Goal: Task Accomplishment & Management: Complete application form

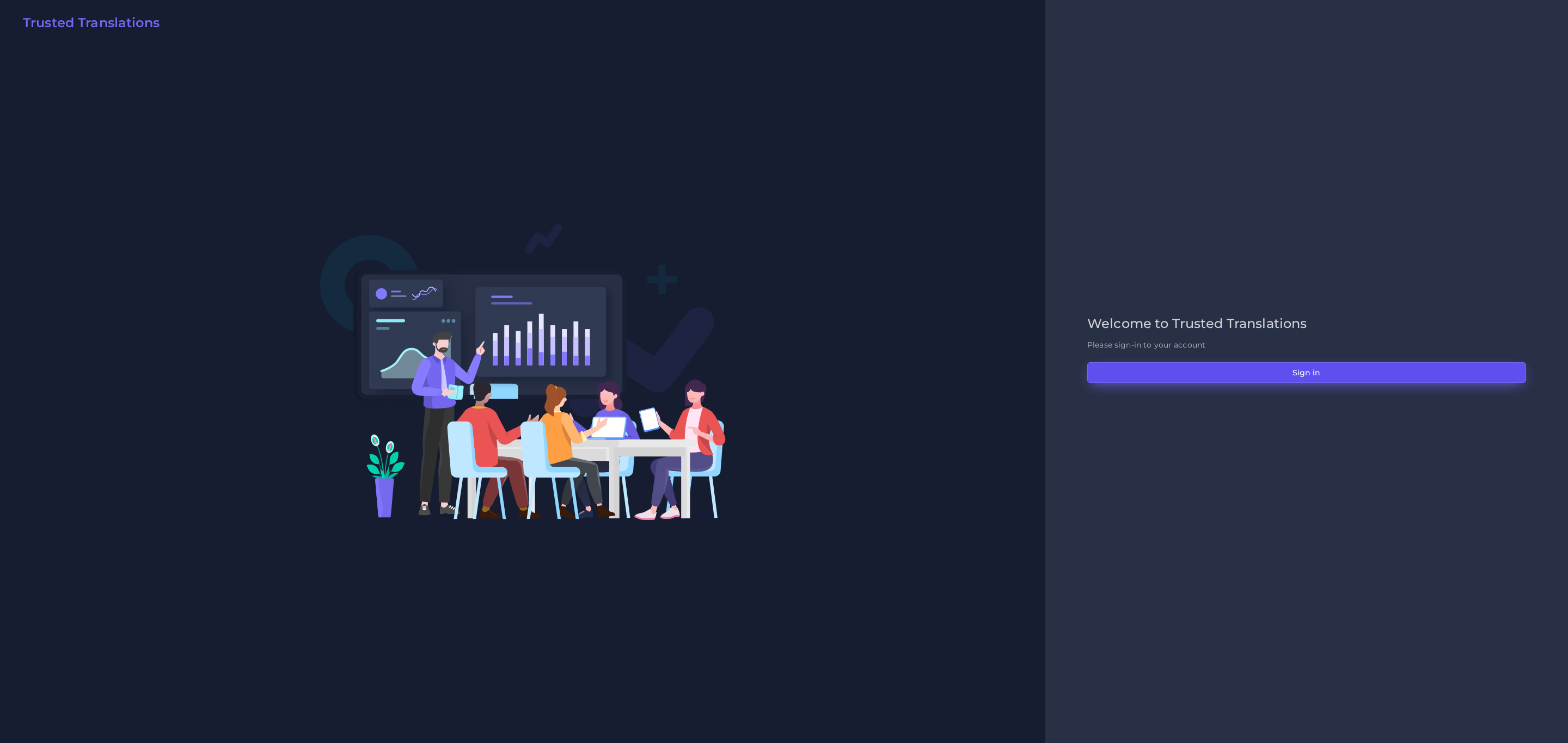
click at [1277, 364] on button "Sign in" at bounding box center [1306, 372] width 438 height 21
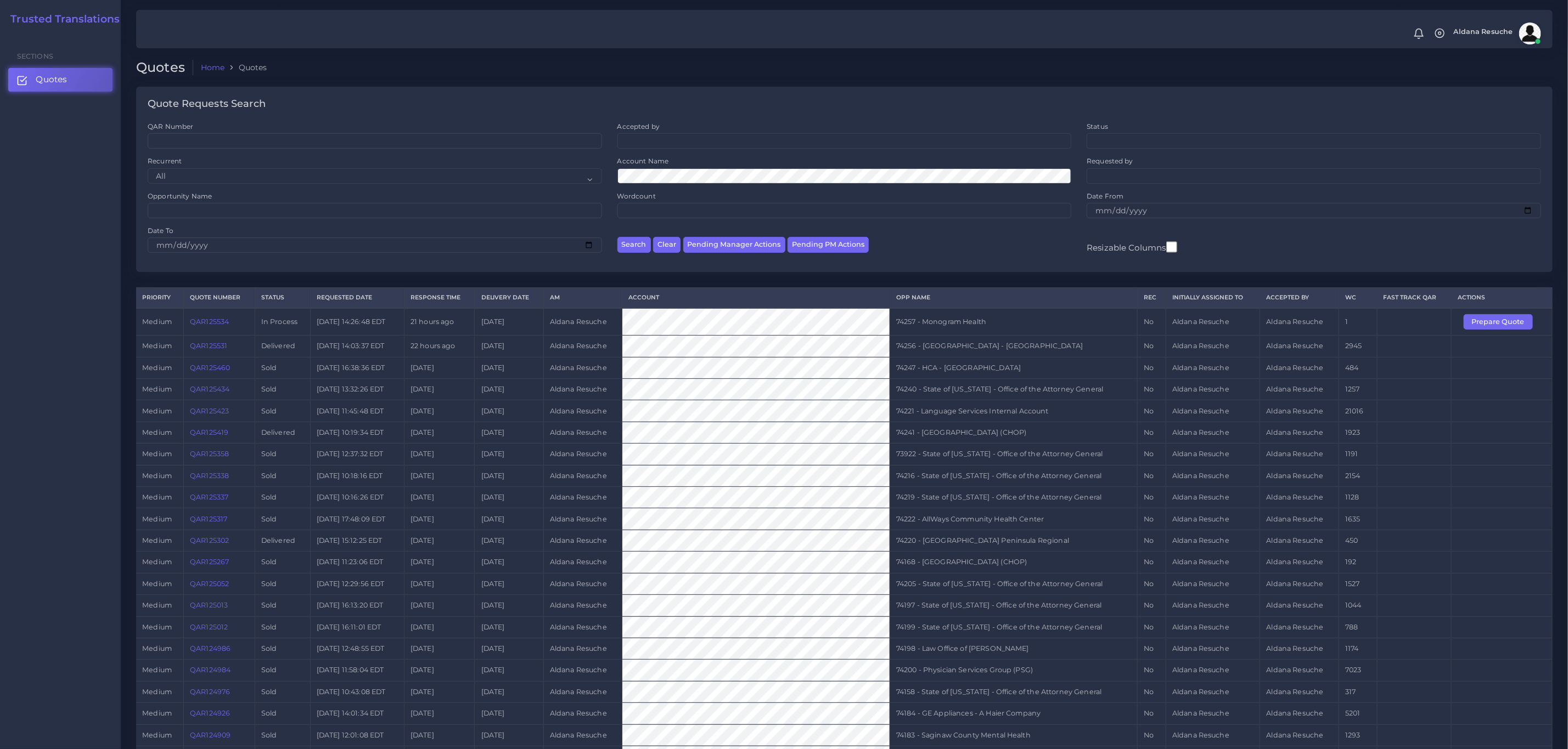
click at [276, 203] on div "Opportunity Name" at bounding box center [375, 205] width 455 height 27
click at [279, 211] on input "Opportunity Name" at bounding box center [375, 210] width 455 height 15
type input "73663"
click at [618, 237] on button "Search" at bounding box center [634, 245] width 34 height 15
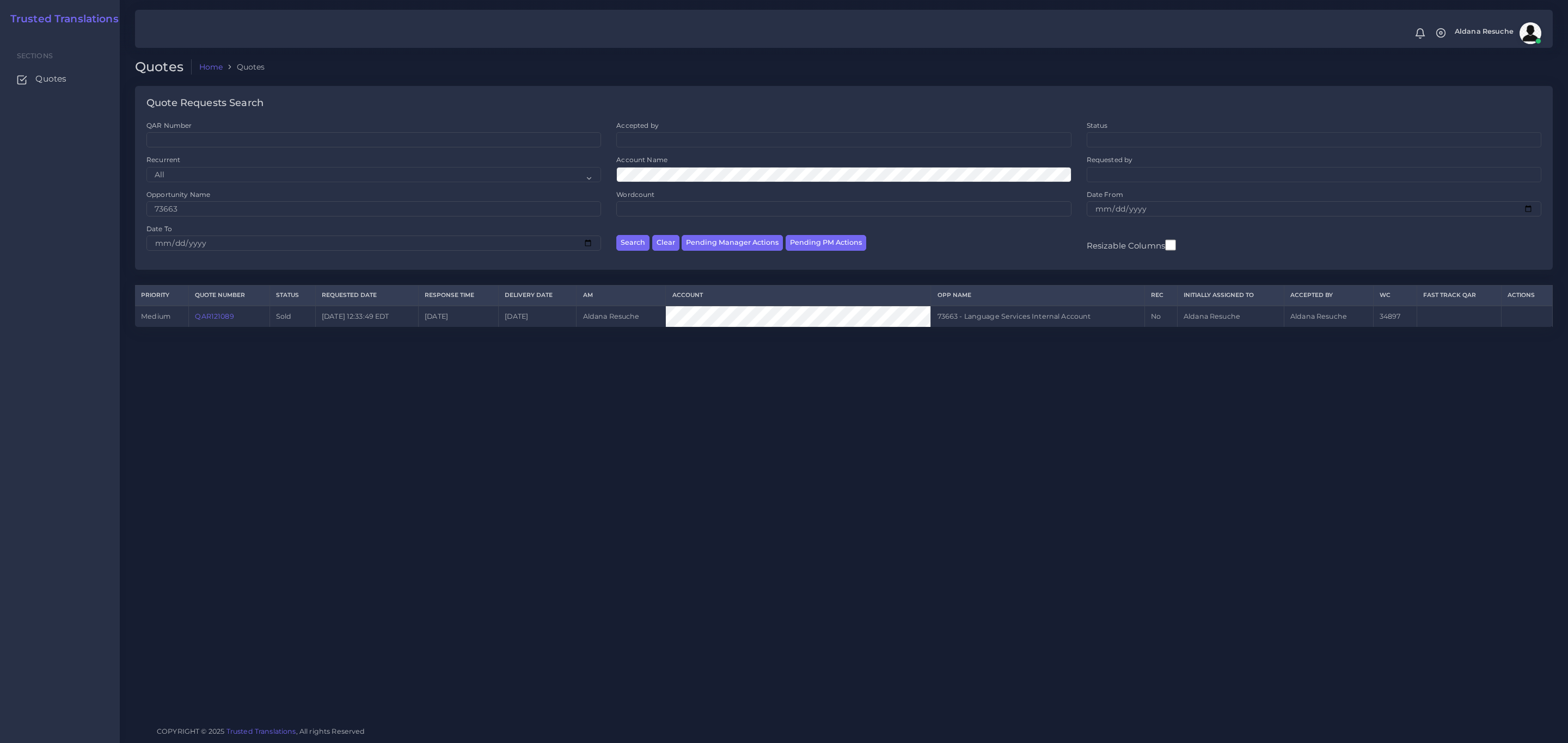
click at [219, 325] on td "QAR121089" at bounding box center [228, 316] width 80 height 22
click at [220, 316] on link "QAR121089" at bounding box center [214, 316] width 39 height 8
click at [296, 406] on div "Quotes Home Quotes Quote Requests Search QAR Number Accepted by All Mirta Zoia" at bounding box center [844, 359] width 1448 height 718
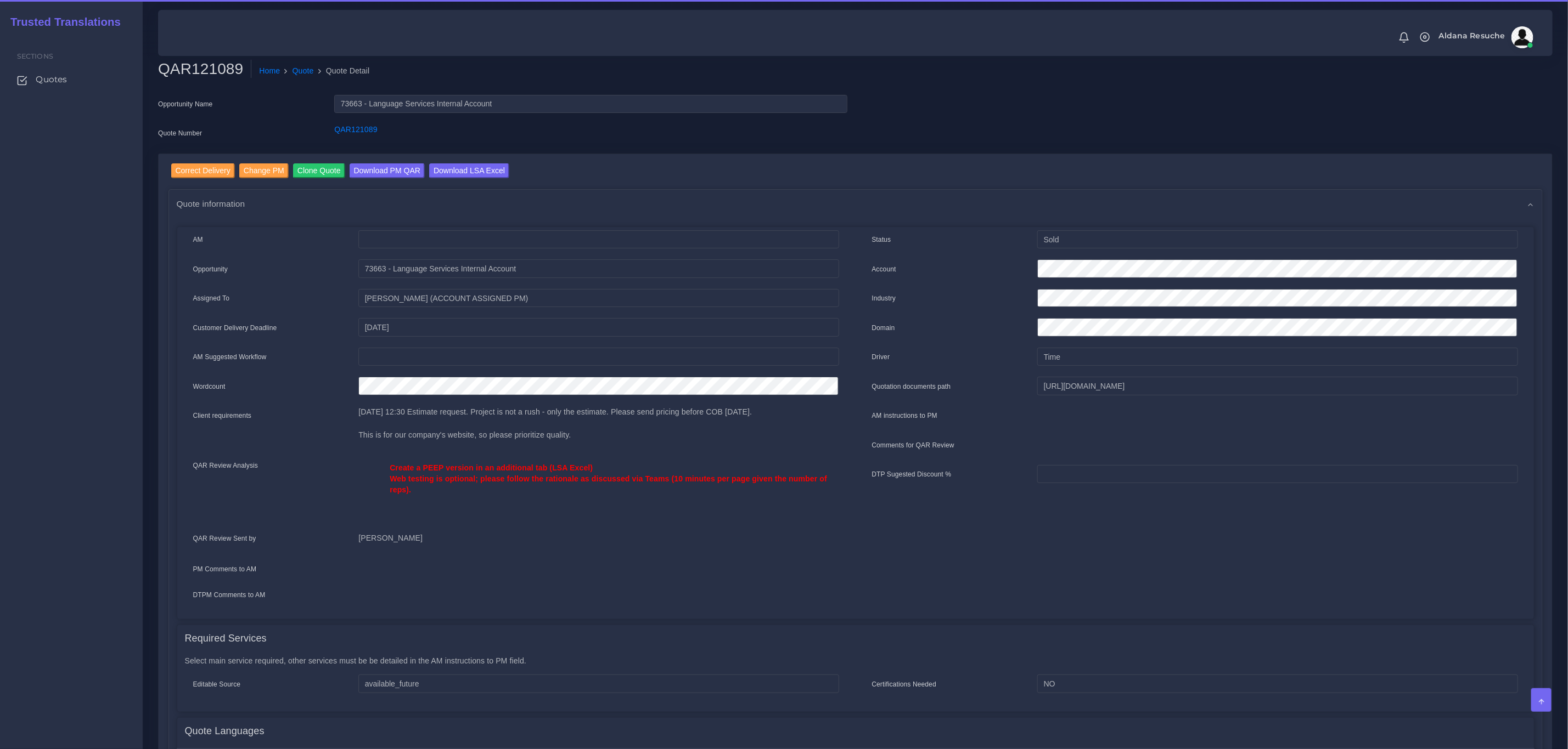
click at [519, 652] on div "Select main service required, other services must be be detailed in the AM inst…" at bounding box center [856, 681] width 1357 height 59
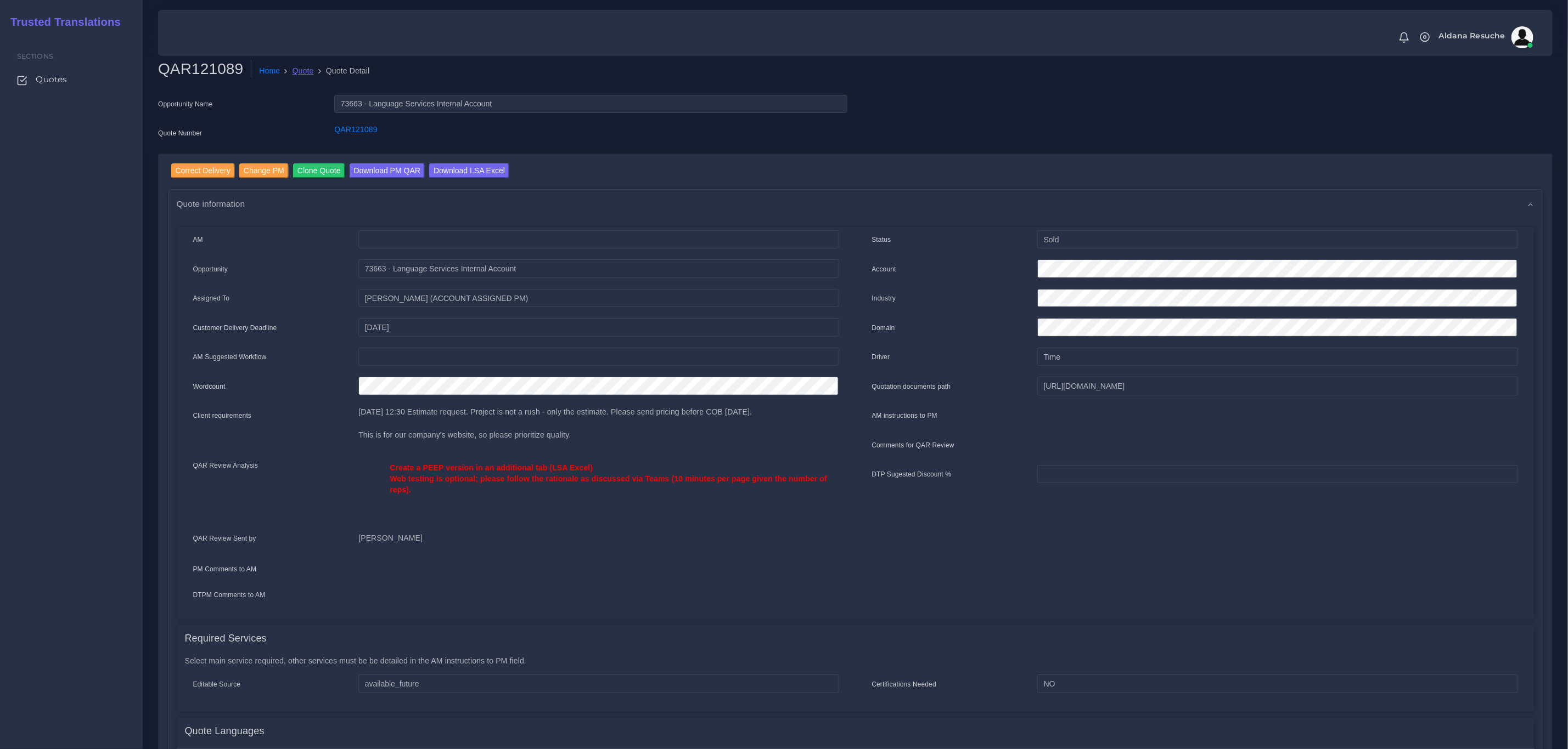
click at [297, 69] on link "Quote" at bounding box center [304, 71] width 22 height 12
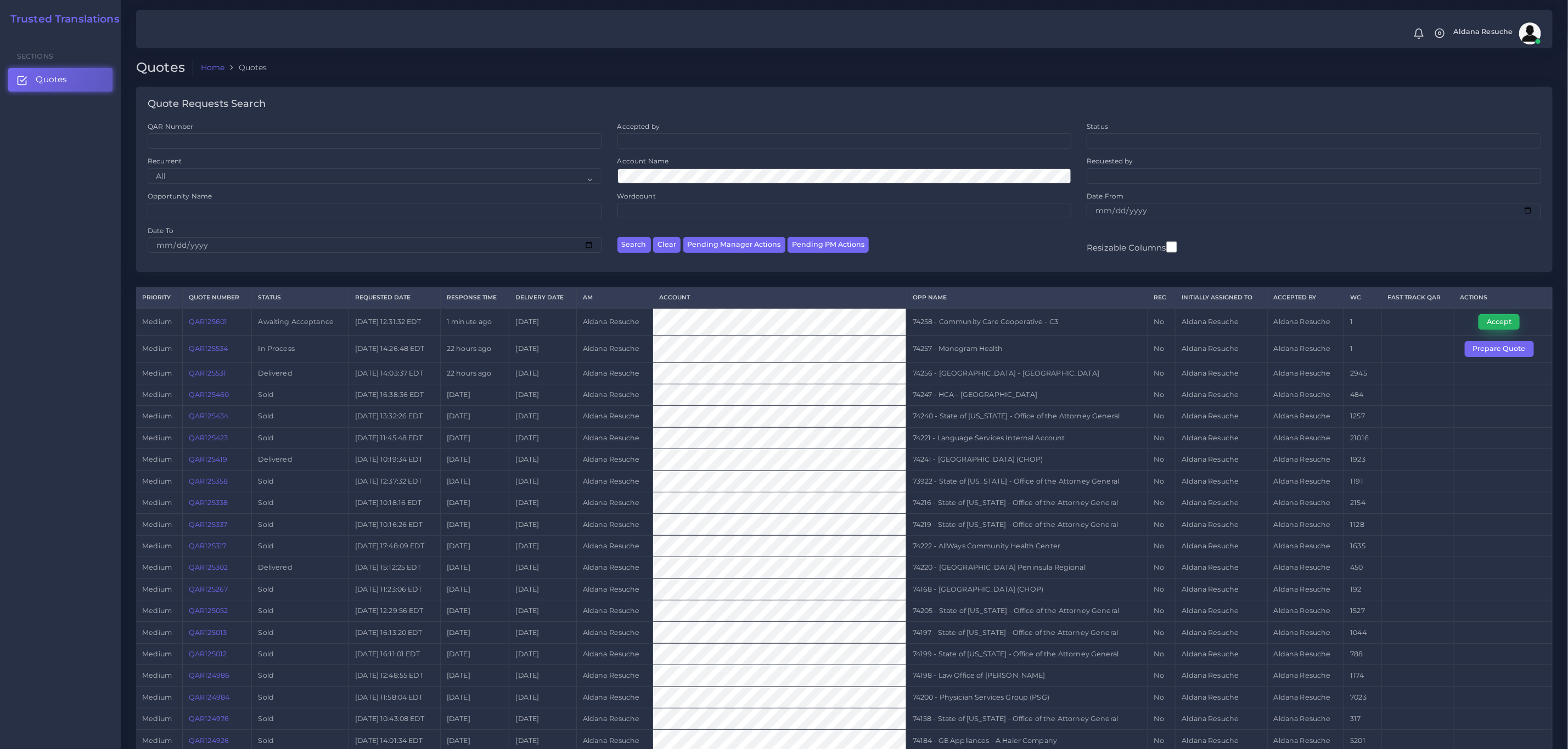
click at [1487, 318] on button "Accept" at bounding box center [1499, 322] width 41 height 15
click at [1018, 320] on td "74258 - Community Care Cooperative - C3" at bounding box center [1027, 322] width 242 height 27
copy tr "74258 - Community Care Cooperative - C3"
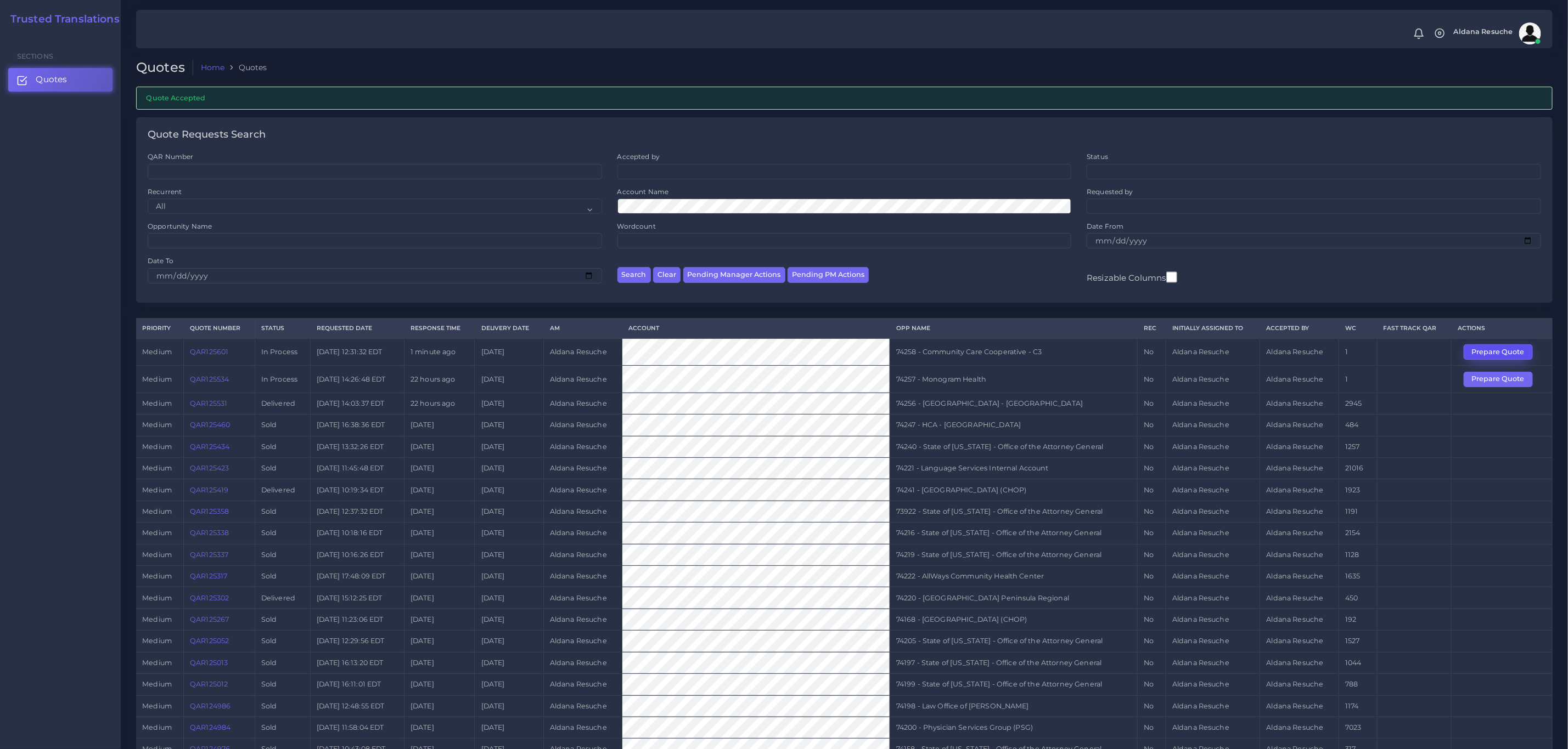
click at [1489, 357] on button "Prepare Quote" at bounding box center [1498, 352] width 69 height 15
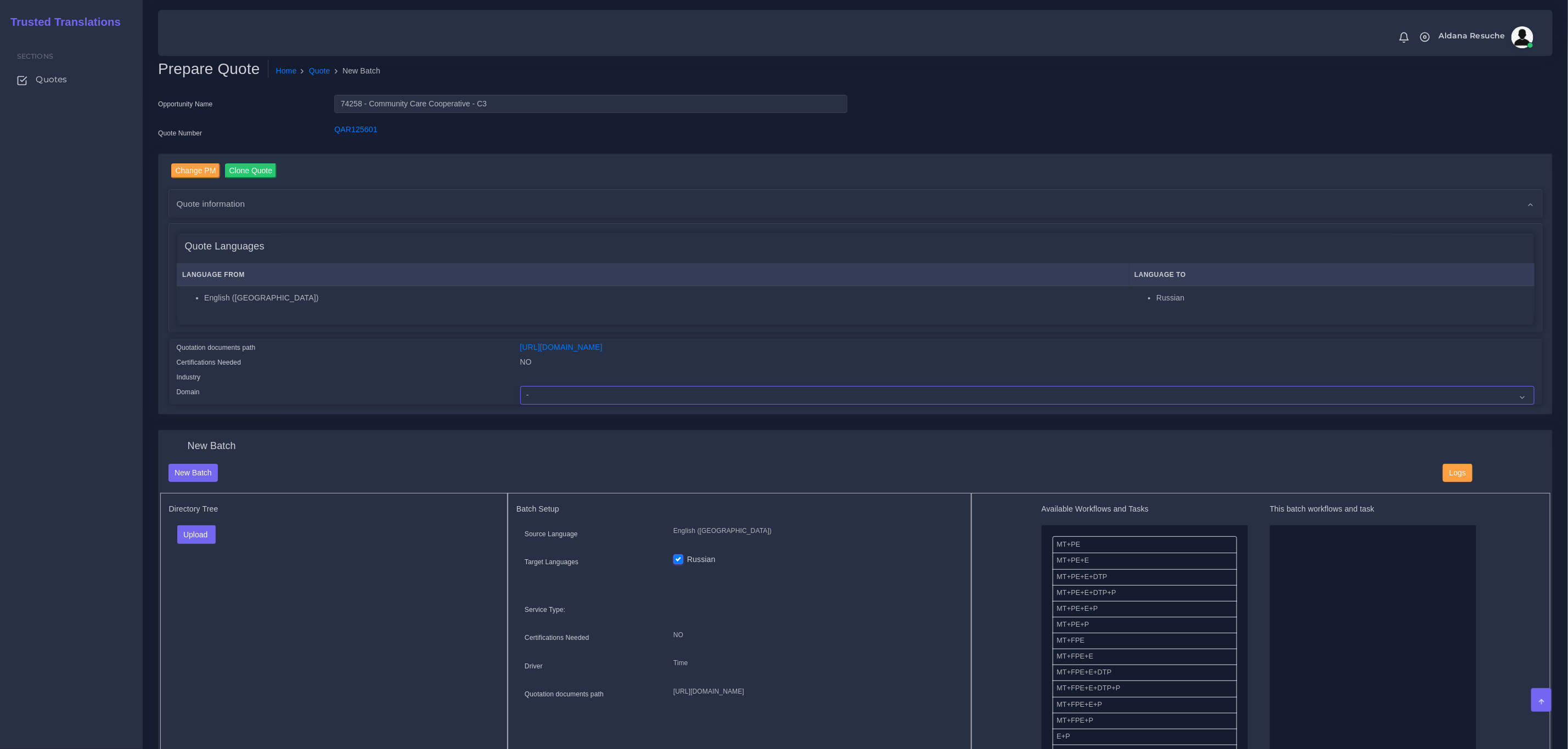
click at [557, 401] on select "- Advertising and Media Agriculture, Forestry and Fishing Architecture, Buildin…" at bounding box center [1027, 395] width 1014 height 19
select select "Legal Services"
click at [520, 386] on select "- Advertising and Media Agriculture, Forestry and Fishing Architecture, Buildin…" at bounding box center [1027, 395] width 1014 height 19
click at [197, 543] on button "Upload" at bounding box center [196, 534] width 39 height 19
click at [201, 577] on label "Files" at bounding box center [216, 576] width 75 height 14
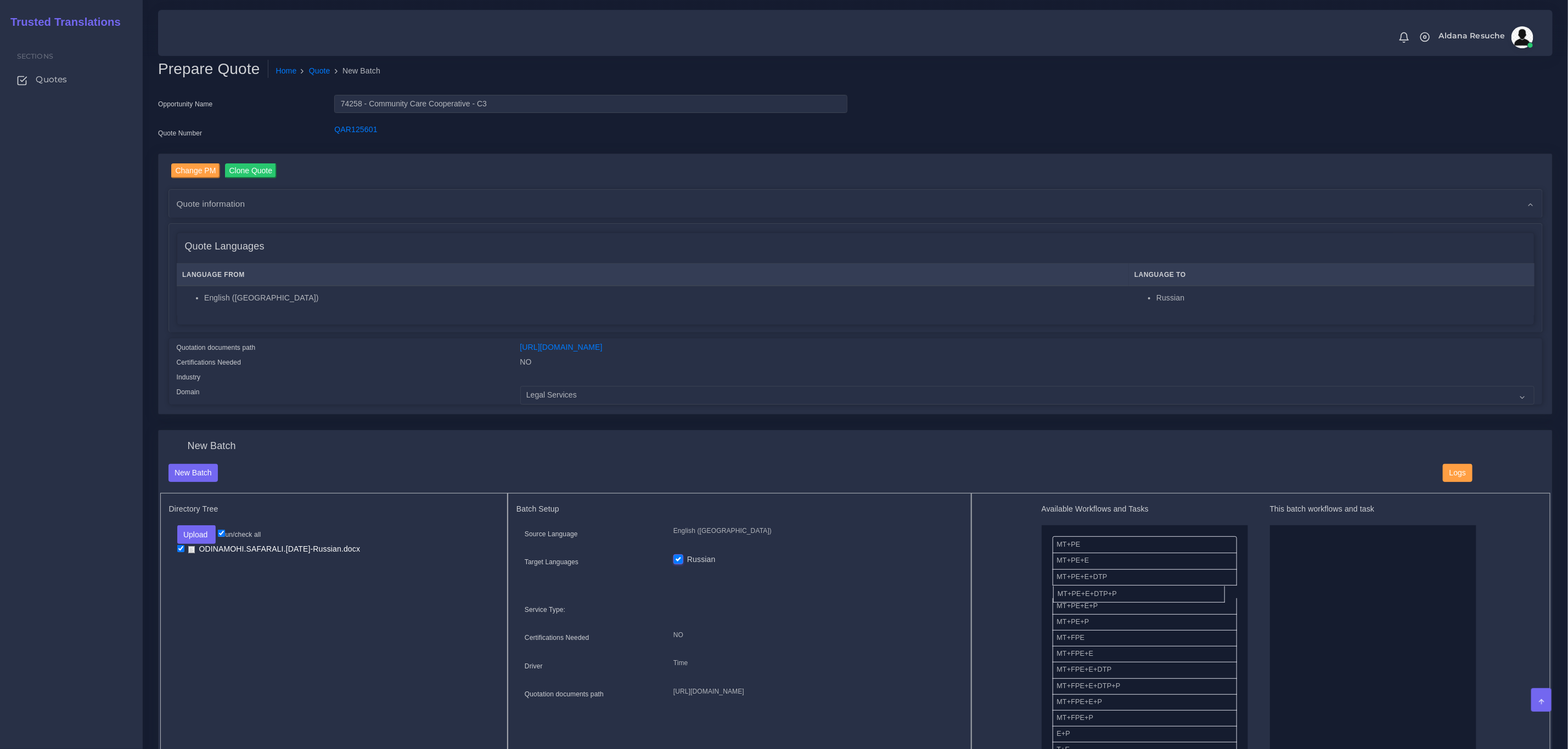
drag, startPoint x: 1113, startPoint y: 596, endPoint x: 1301, endPoint y: 604, distance: 188.2
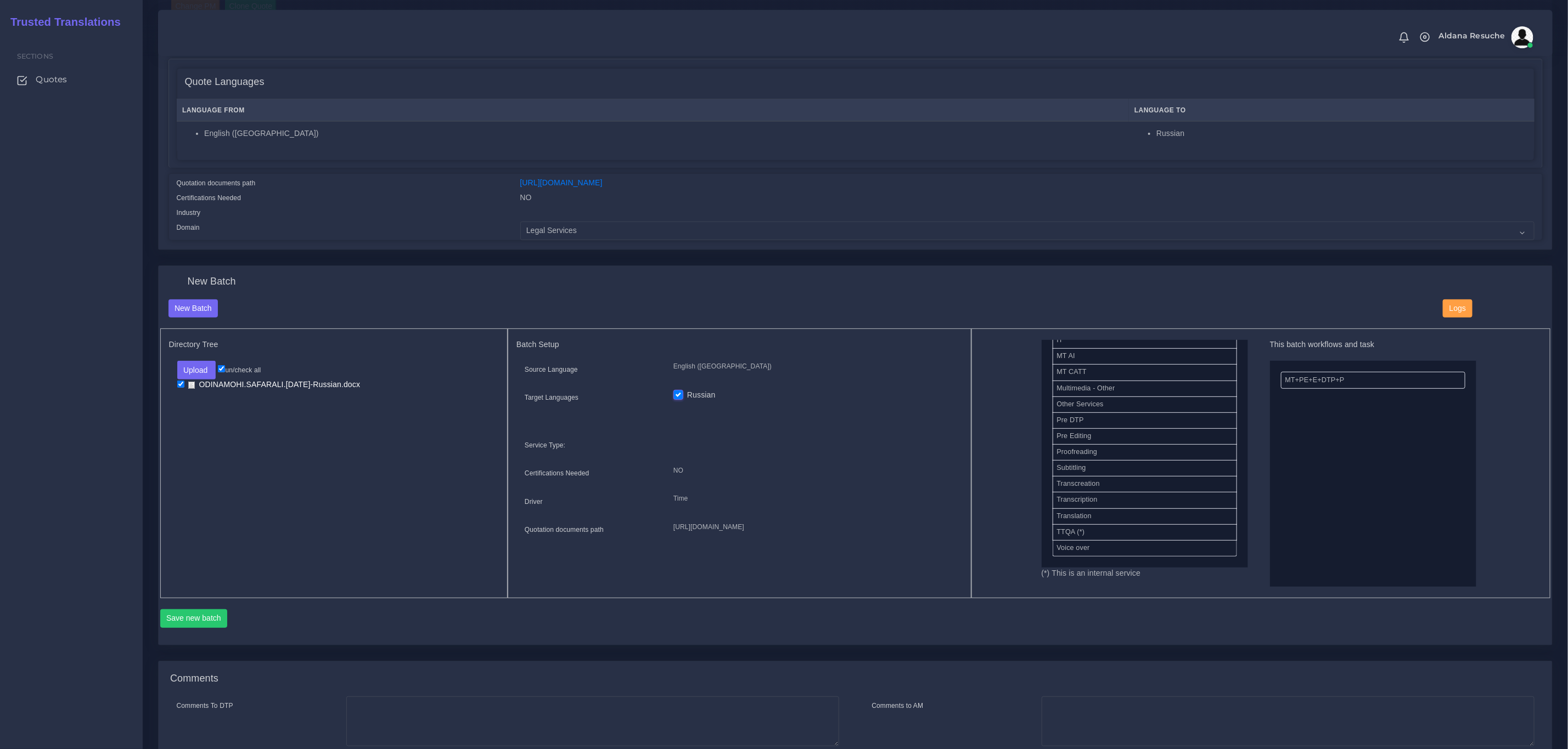
scroll to position [464, 0]
drag, startPoint x: 1108, startPoint y: 501, endPoint x: 1292, endPoint y: 377, distance: 221.9
click at [206, 611] on button "Save new batch" at bounding box center [194, 618] width 67 height 19
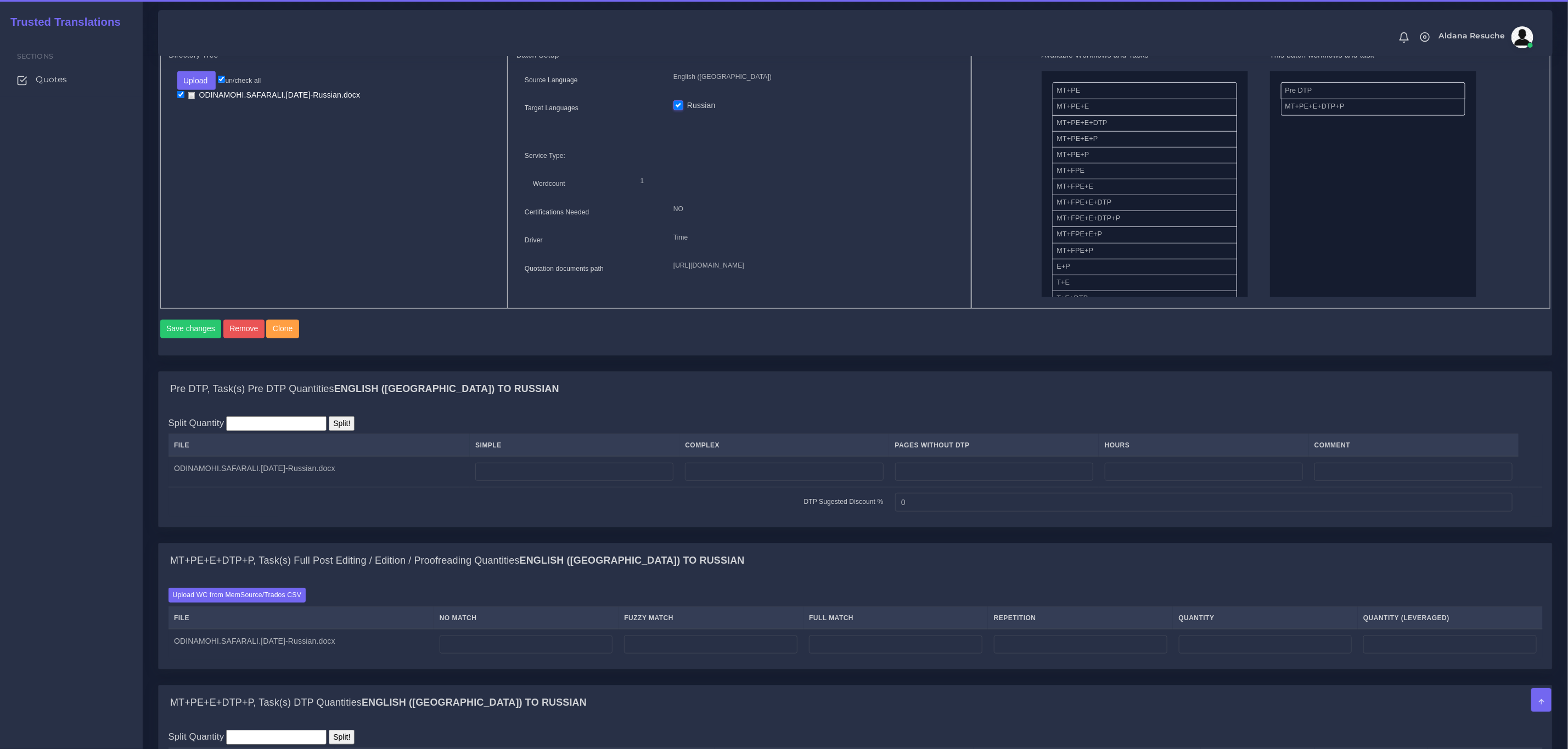
scroll to position [494, 0]
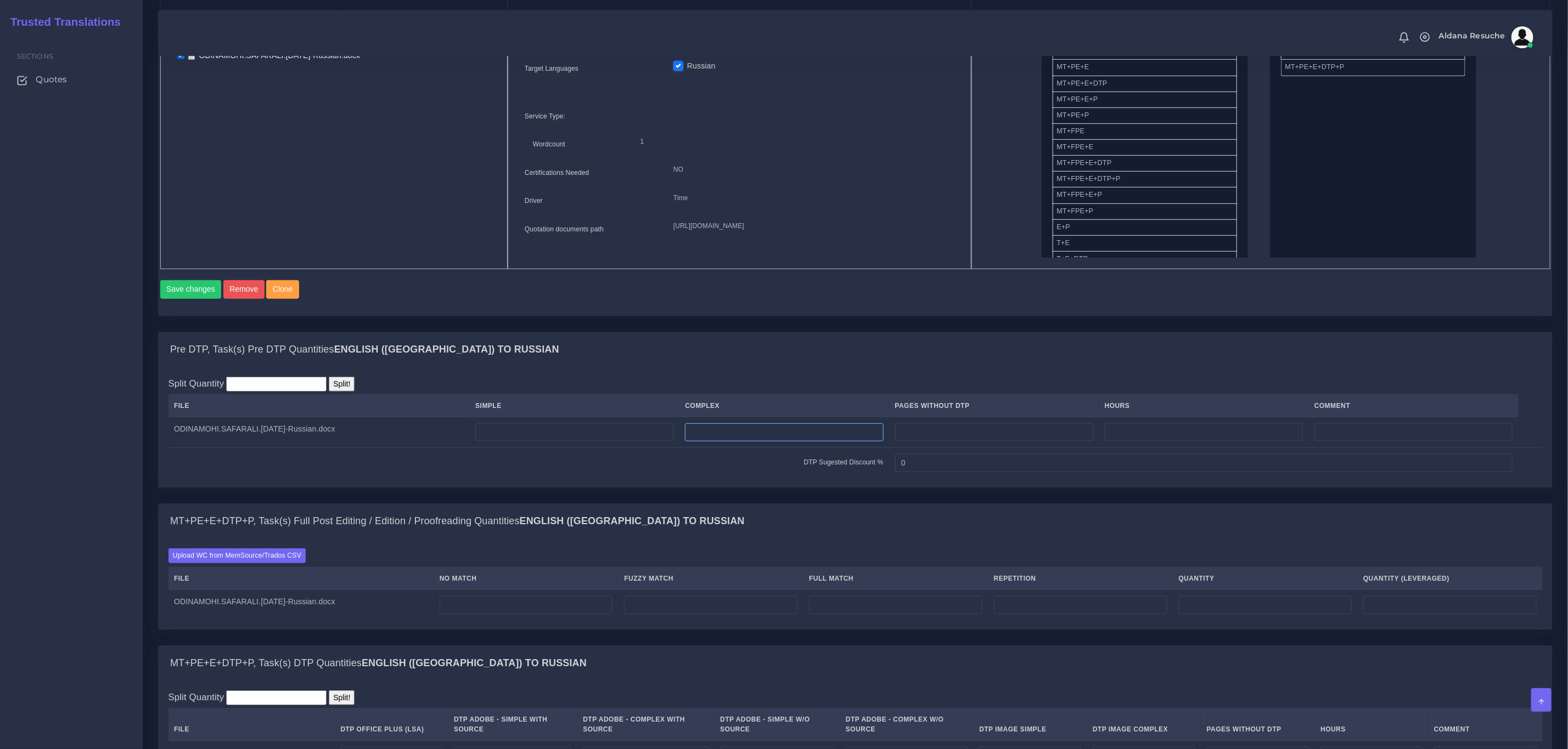
click at [729, 442] on input "number" at bounding box center [784, 433] width 198 height 19
click at [619, 442] on input "number" at bounding box center [575, 433] width 198 height 19
type input "2"
click at [617, 394] on div "Split Quantity Split! File Simple Complex Pages Without DTP Hours Comment 2 0" at bounding box center [855, 427] width 1374 height 101
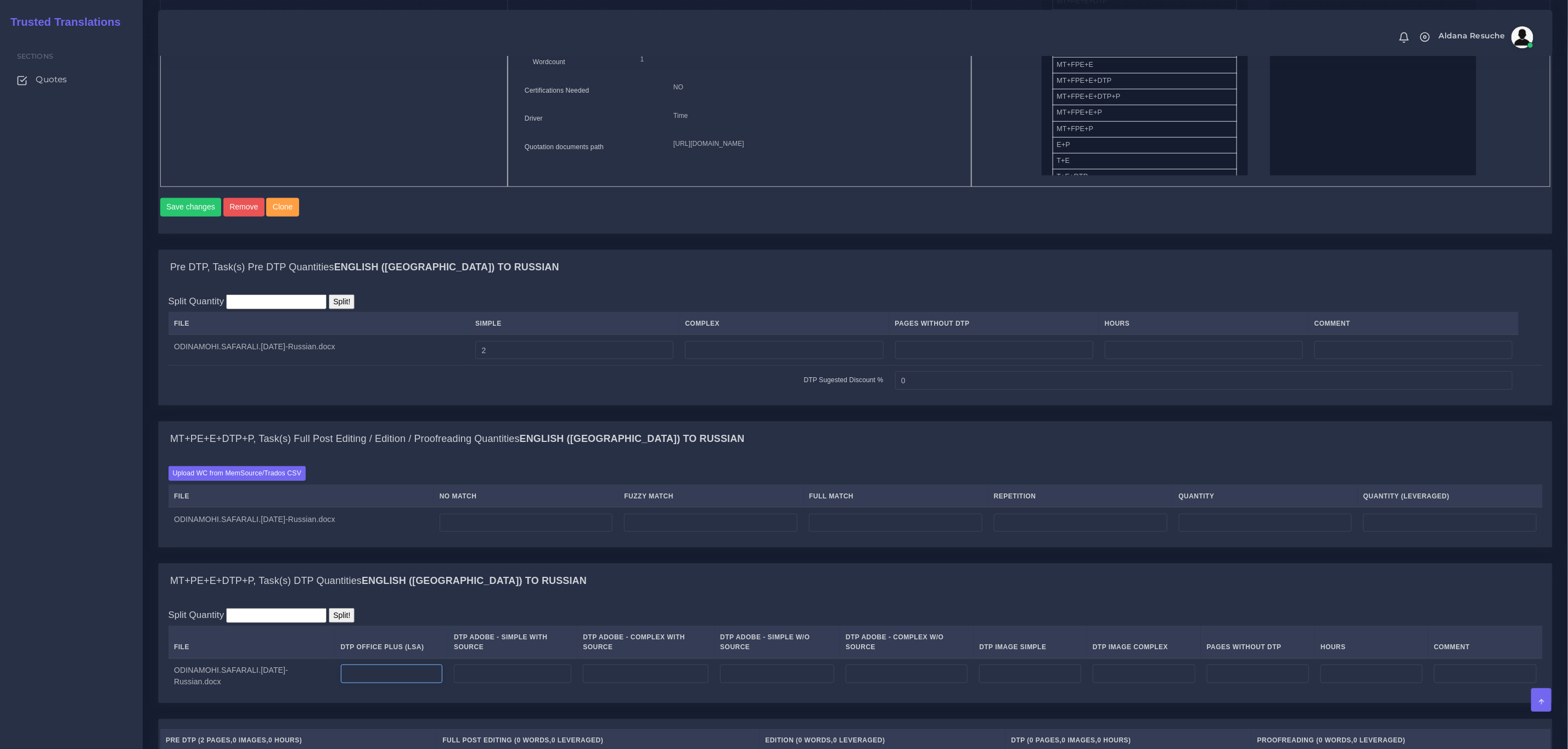
click at [384, 684] on input "number" at bounding box center [392, 674] width 102 height 19
type input "2"
click at [604, 421] on div "Pre DTP, Task(s) Pre DTP Quantities English (US) TO Russian Split Quantity Spli…" at bounding box center [855, 335] width 1411 height 172
click at [528, 533] on input "number" at bounding box center [526, 523] width 174 height 19
type input "520"
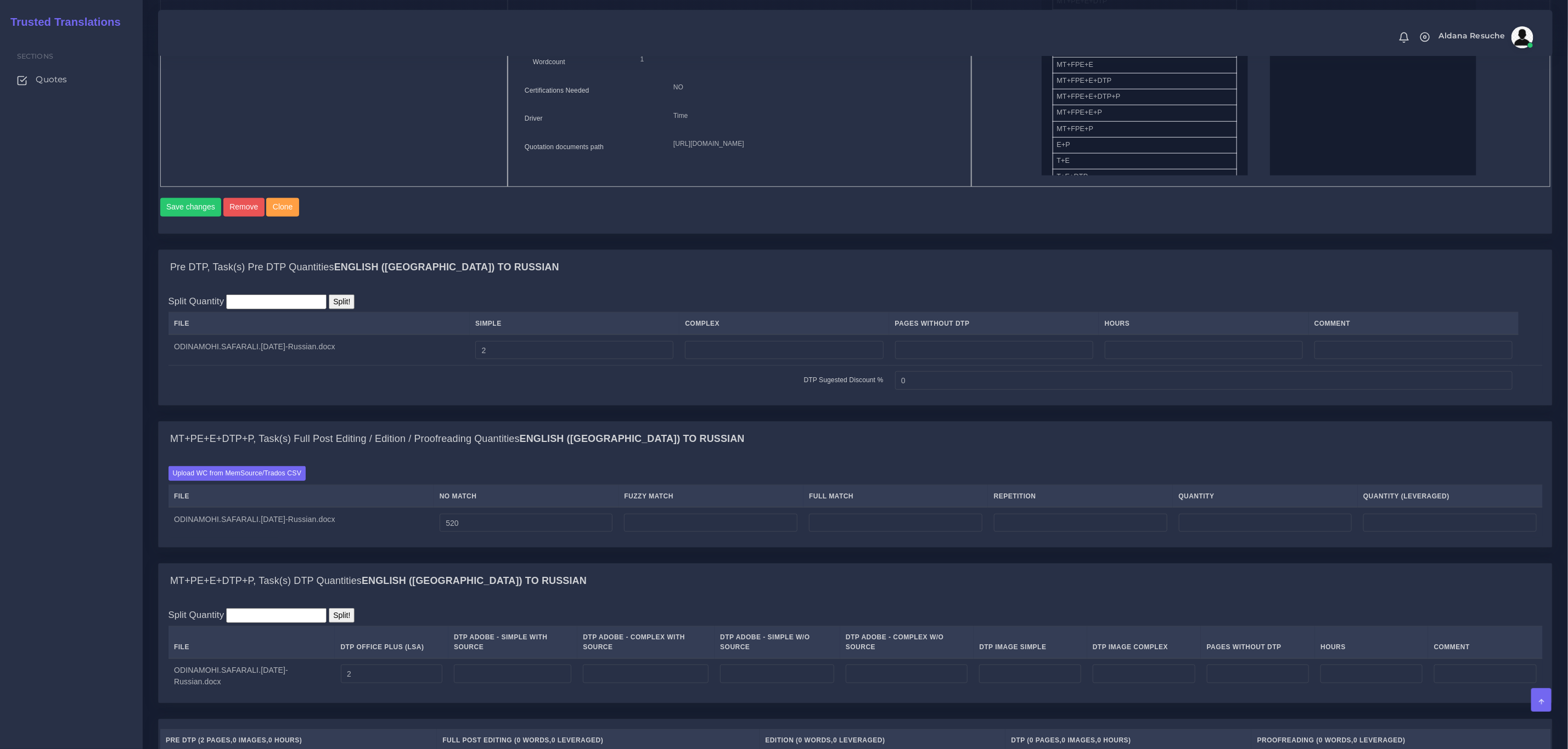
type input "520"
click at [1047, 538] on td at bounding box center [1080, 523] width 185 height 31
click at [1103, 533] on input "number" at bounding box center [1081, 523] width 174 height 19
type input "23"
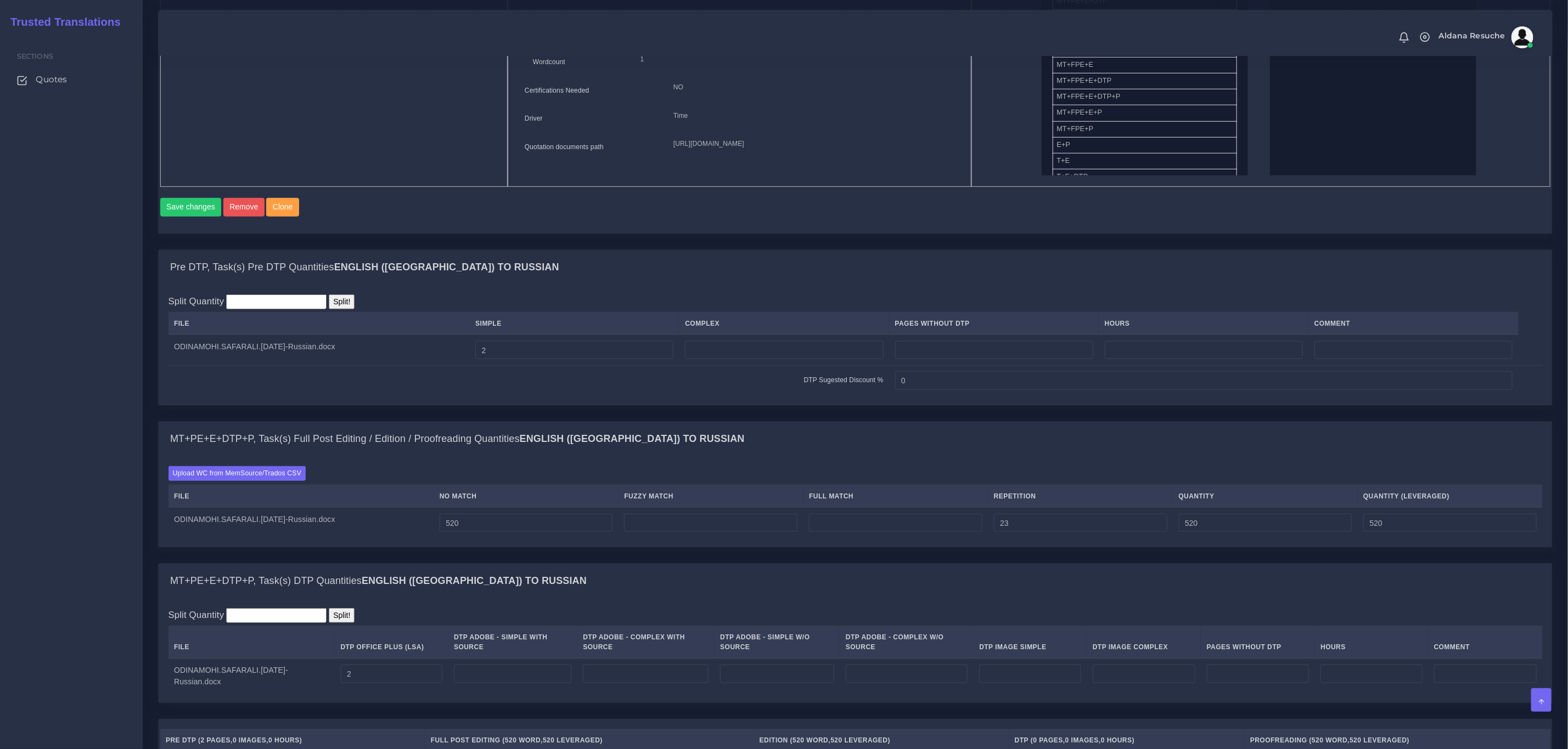
type input "543"
type input "525"
click at [1052, 442] on div "MT+PE+E+DTP+P, Task(s) Full Post Editing / Edition / Proofreading Quantities En…" at bounding box center [855, 439] width 1393 height 35
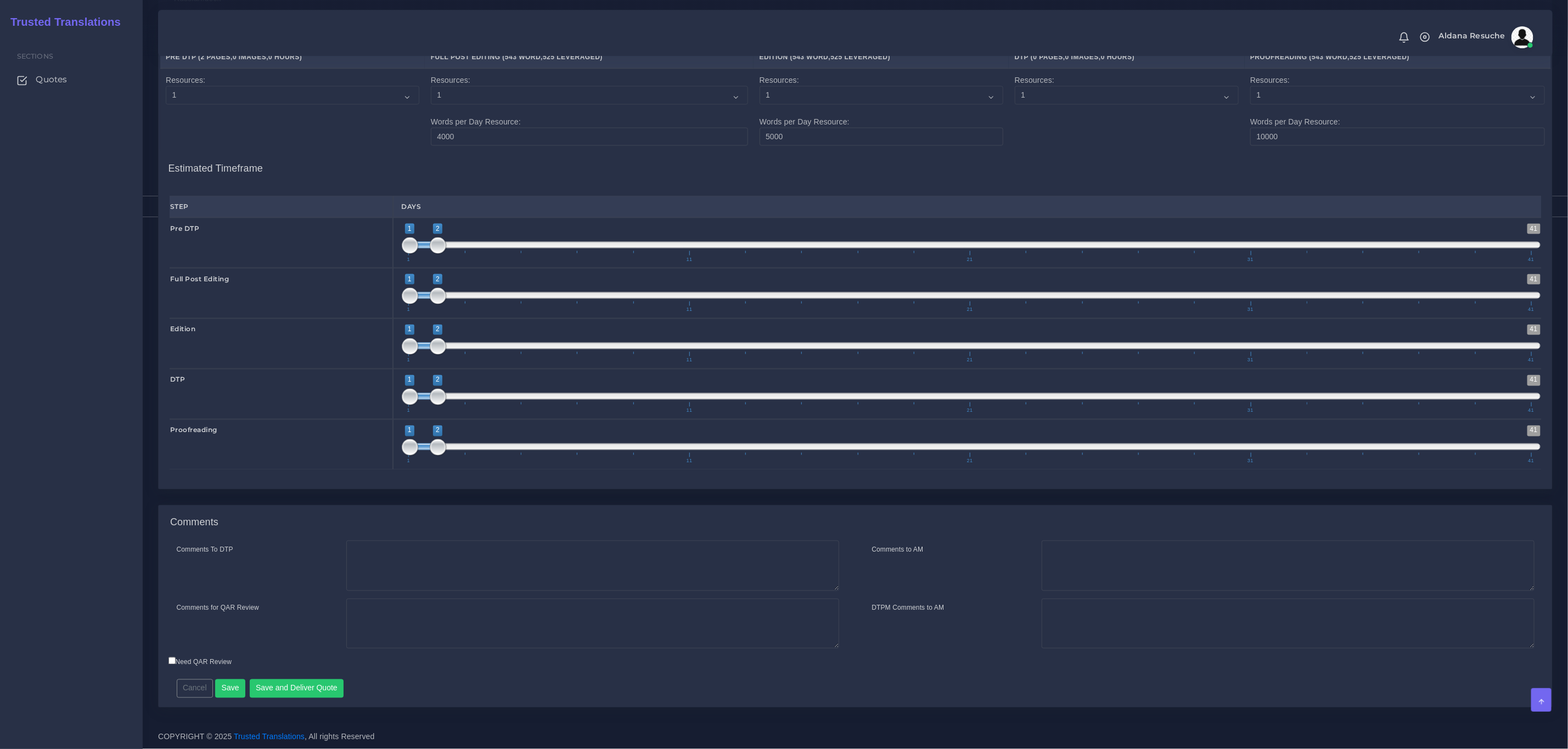
scroll to position [1281, 0]
click at [557, 564] on textarea "Comments To DTP" at bounding box center [593, 566] width 493 height 51
type textarea "DTP in word"
type textarea "p"
type textarea "PEEP+DTP Pre to fix segmentation"
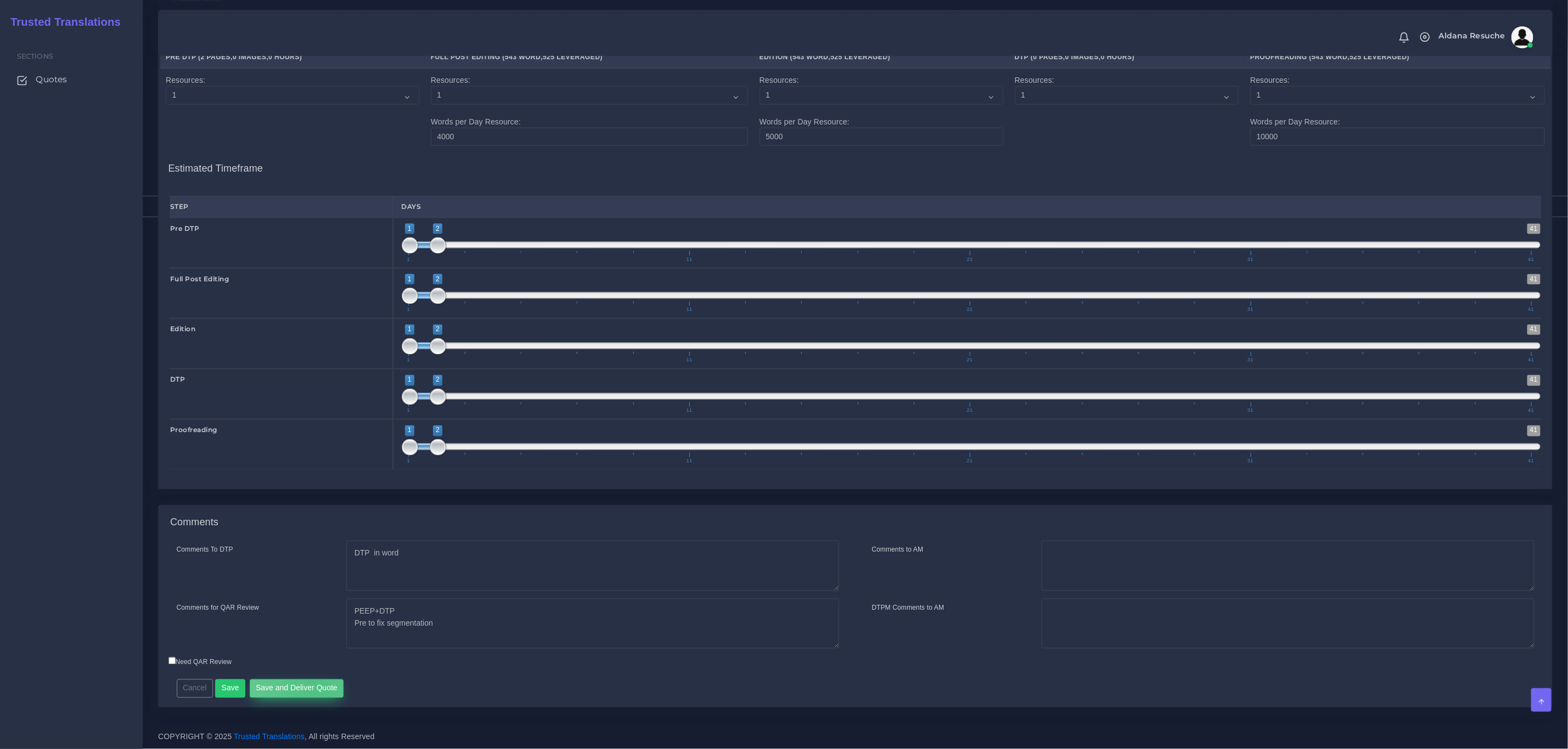
click at [311, 685] on button "Save and Deliver Quote" at bounding box center [297, 689] width 95 height 19
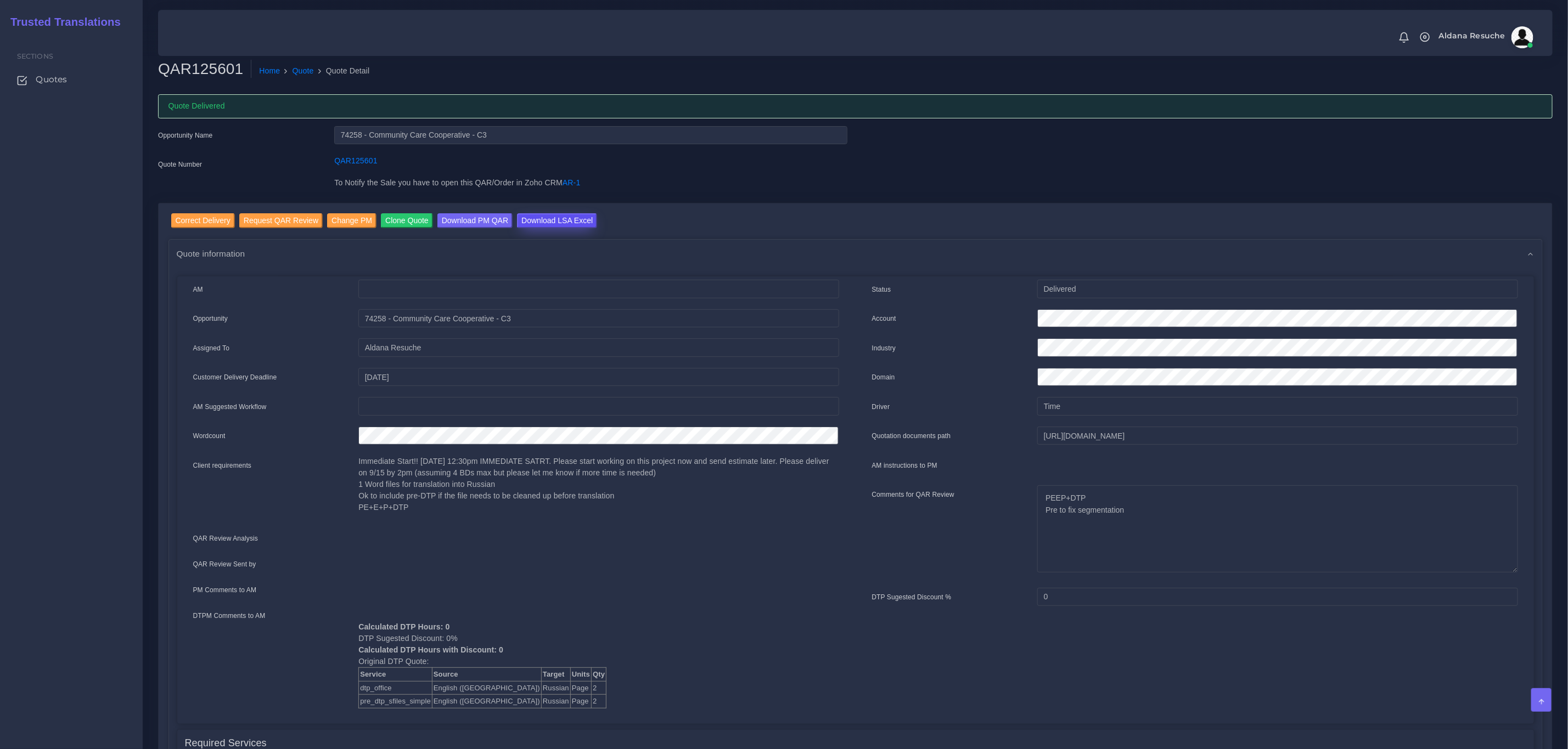
click at [548, 217] on input "Download LSA Excel" at bounding box center [557, 221] width 80 height 15
click at [293, 68] on link "Quote" at bounding box center [304, 71] width 22 height 12
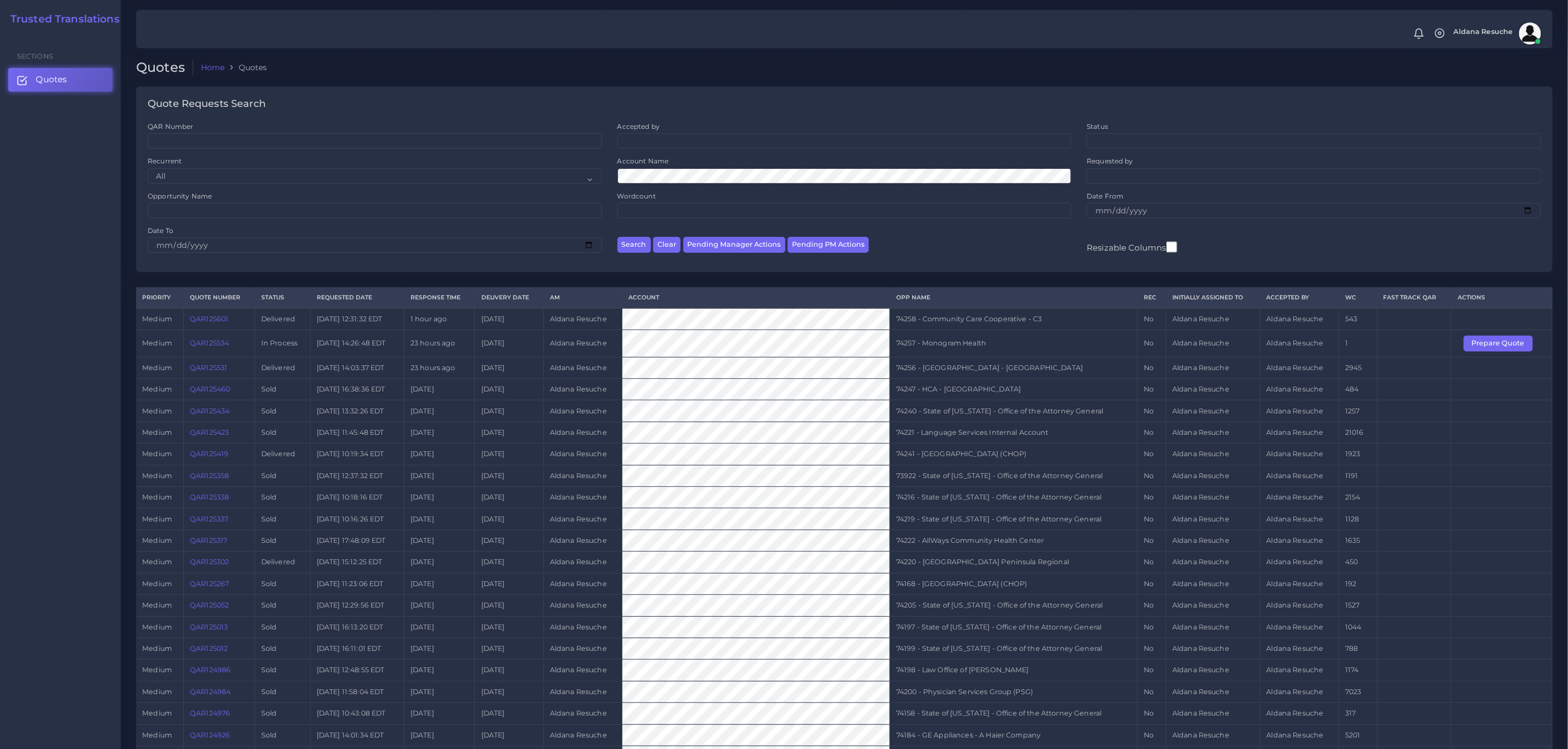
click at [951, 337] on td "74257 - Monogram Health" at bounding box center [1013, 344] width 247 height 27
copy tr "74257 - Monogram Health"
click at [1045, 343] on button "Prepare Quote" at bounding box center [1498, 343] width 69 height 15
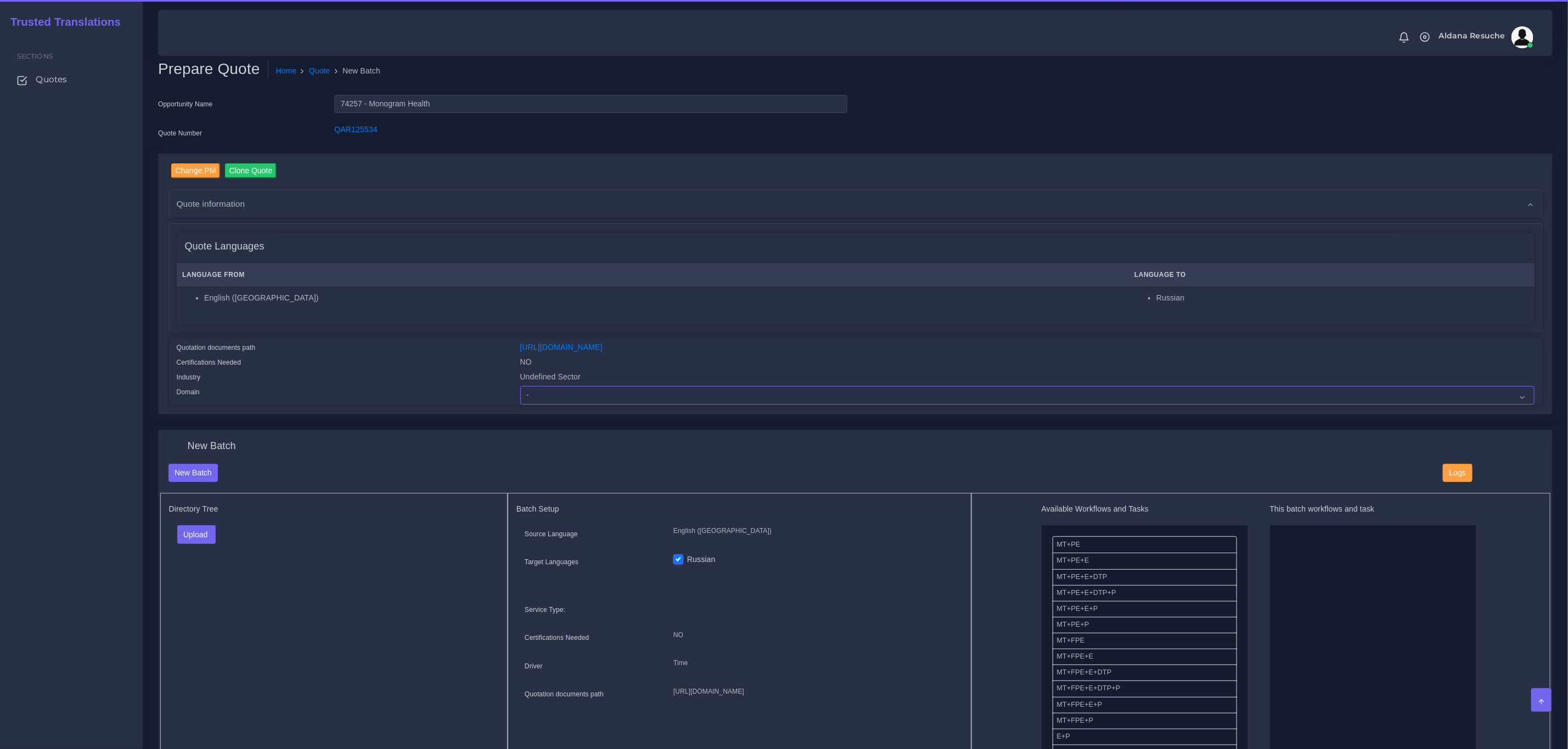
click at [583, 404] on select "- Advertising and Media Agriculture, Forestry and Fishing Architecture, Buildin…" at bounding box center [1027, 395] width 1014 height 19
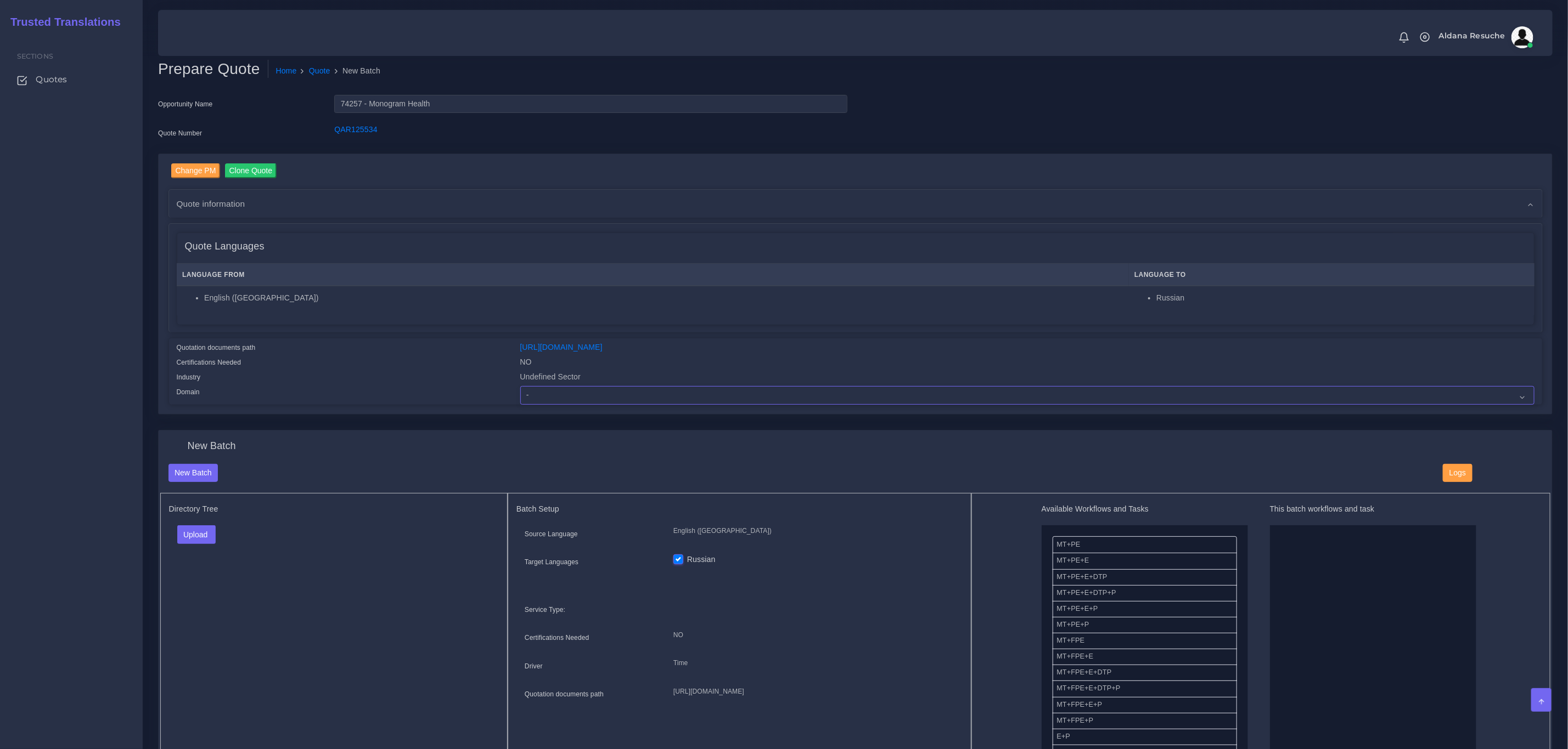
select select "Healthcare and Health Sciences"
click at [520, 386] on select "- Advertising and Media Agriculture, Forestry and Fishing Architecture, Buildin…" at bounding box center [1027, 395] width 1014 height 19
click at [197, 543] on button "Upload" at bounding box center [196, 534] width 39 height 19
click at [198, 574] on label "Files" at bounding box center [216, 576] width 75 height 14
drag, startPoint x: 1110, startPoint y: 594, endPoint x: 1310, endPoint y: 581, distance: 200.4
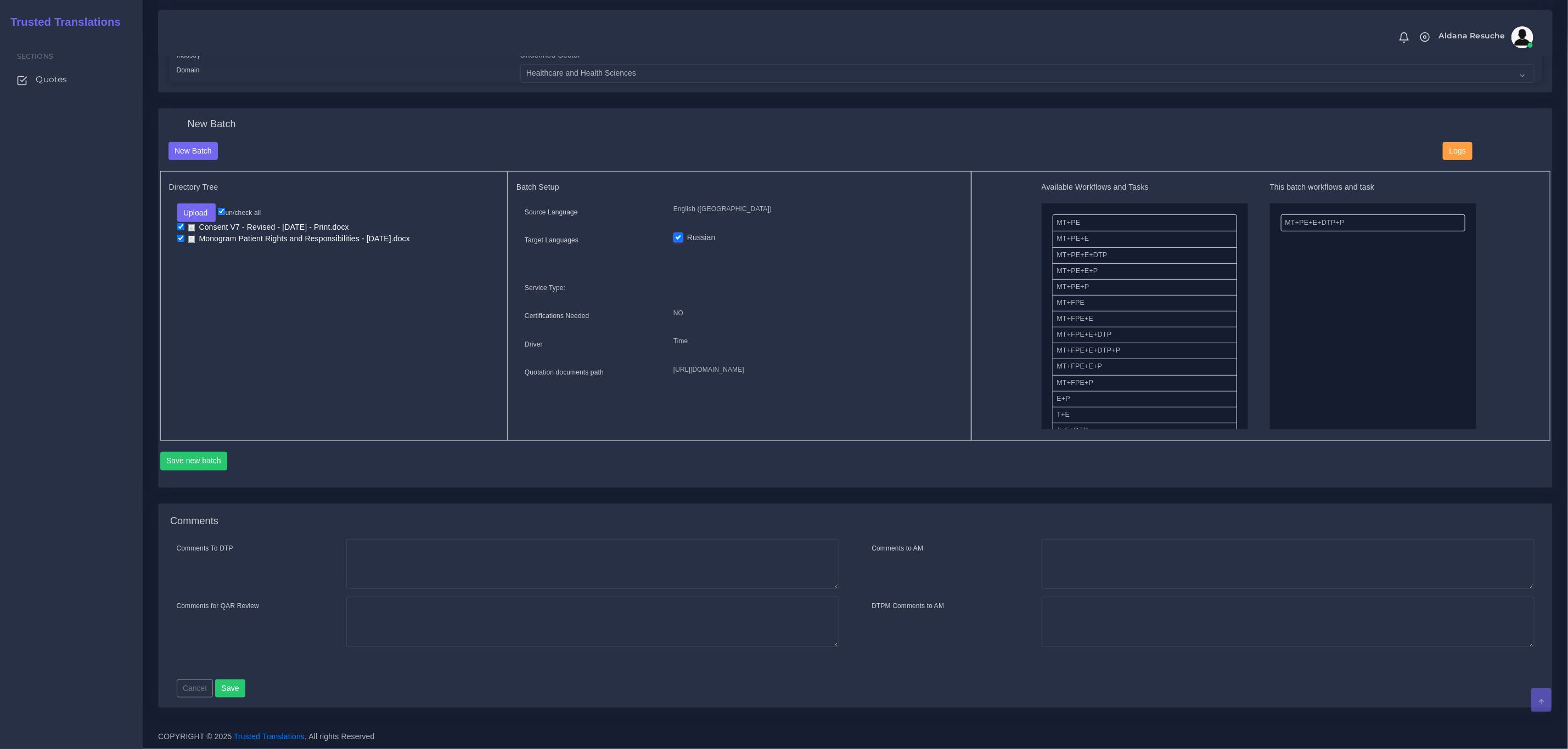
scroll to position [325, 0]
click at [168, 471] on div "Save new batch" at bounding box center [855, 464] width 1391 height 26
click at [172, 463] on button "Save new batch" at bounding box center [194, 461] width 67 height 19
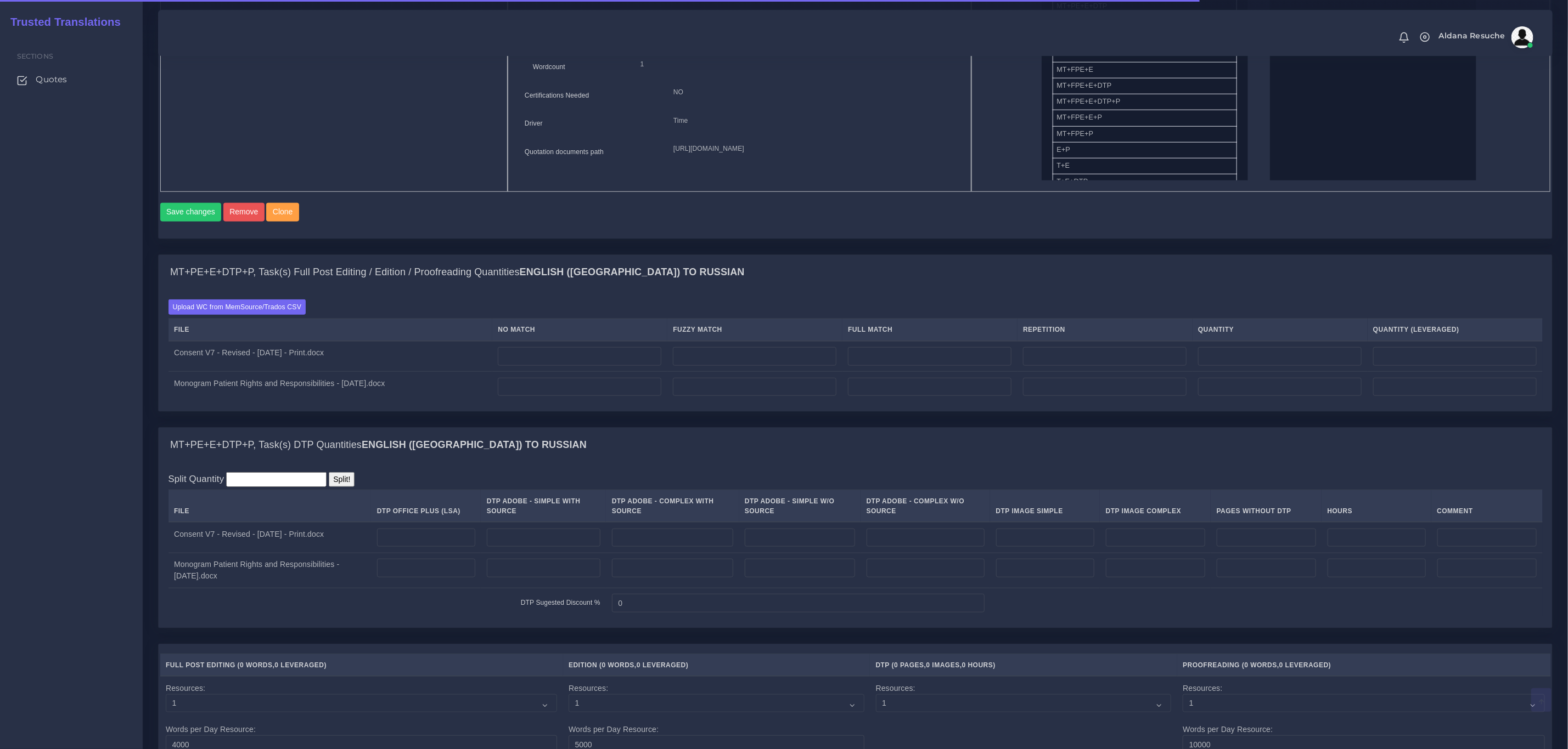
scroll to position [658, 0]
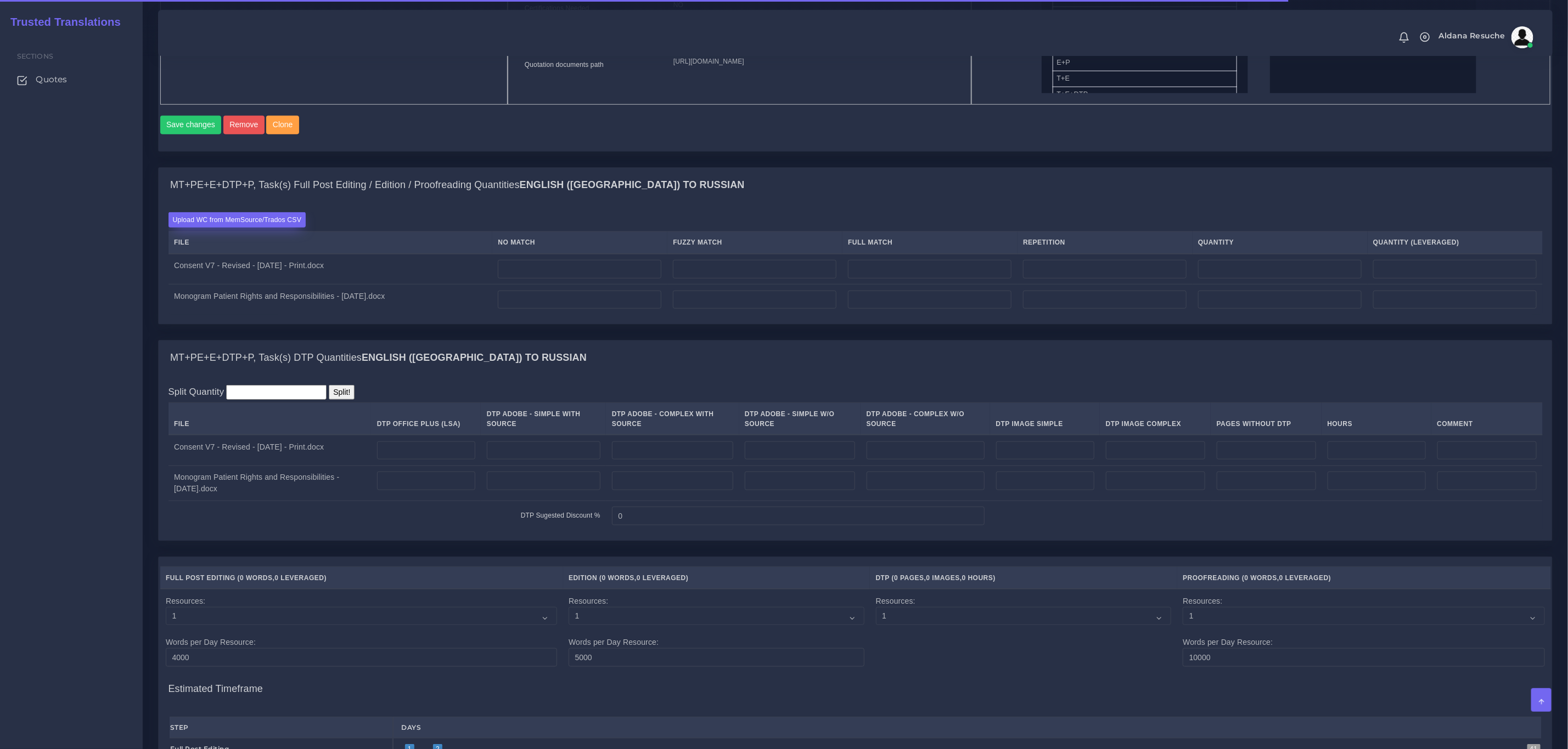
click at [242, 227] on label "Upload WC from MemSource/Trados CSV" at bounding box center [236, 220] width 137 height 15
click at [0, 0] on input "Upload WC from MemSource/Trados CSV" at bounding box center [0, 0] width 0 height 0
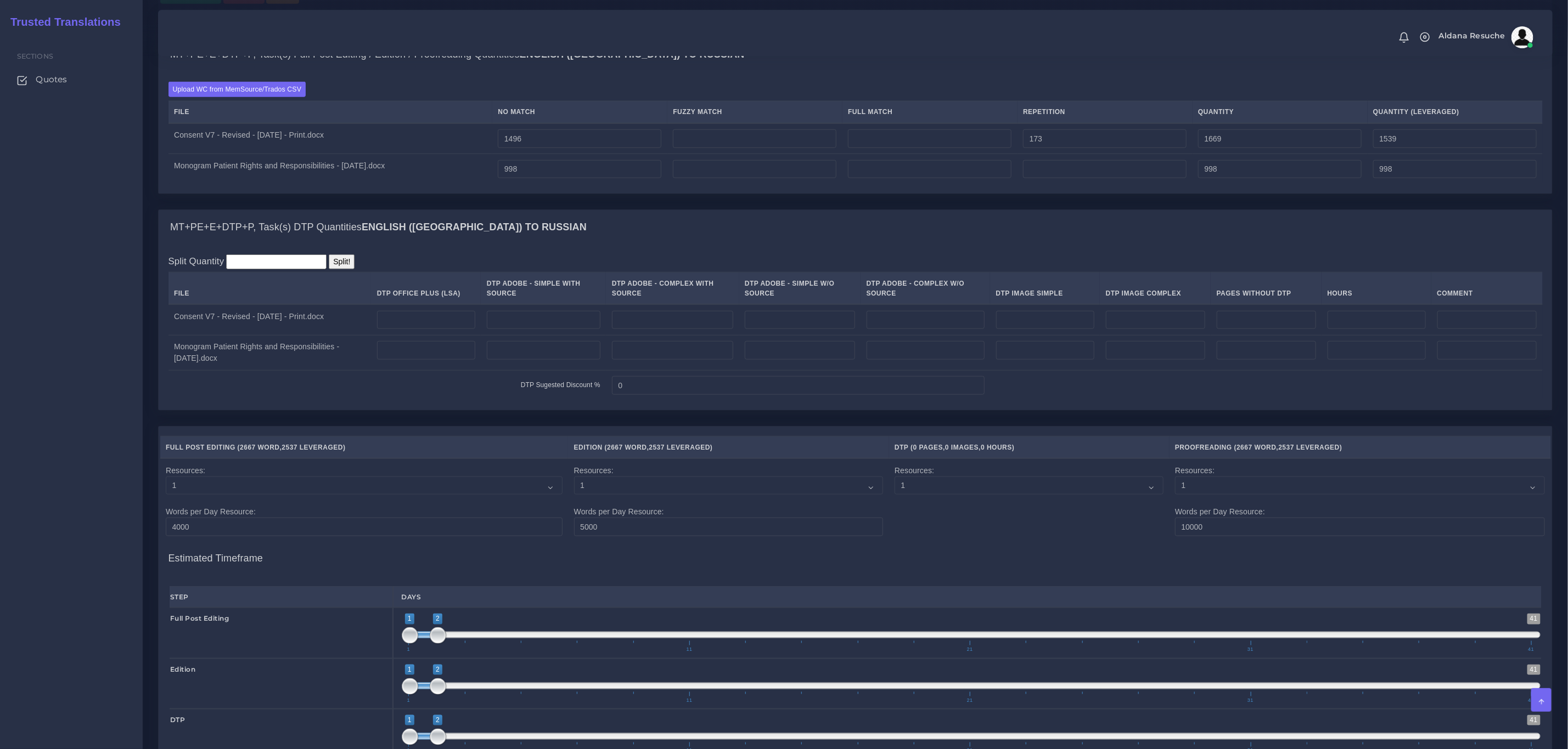
scroll to position [741, 0]
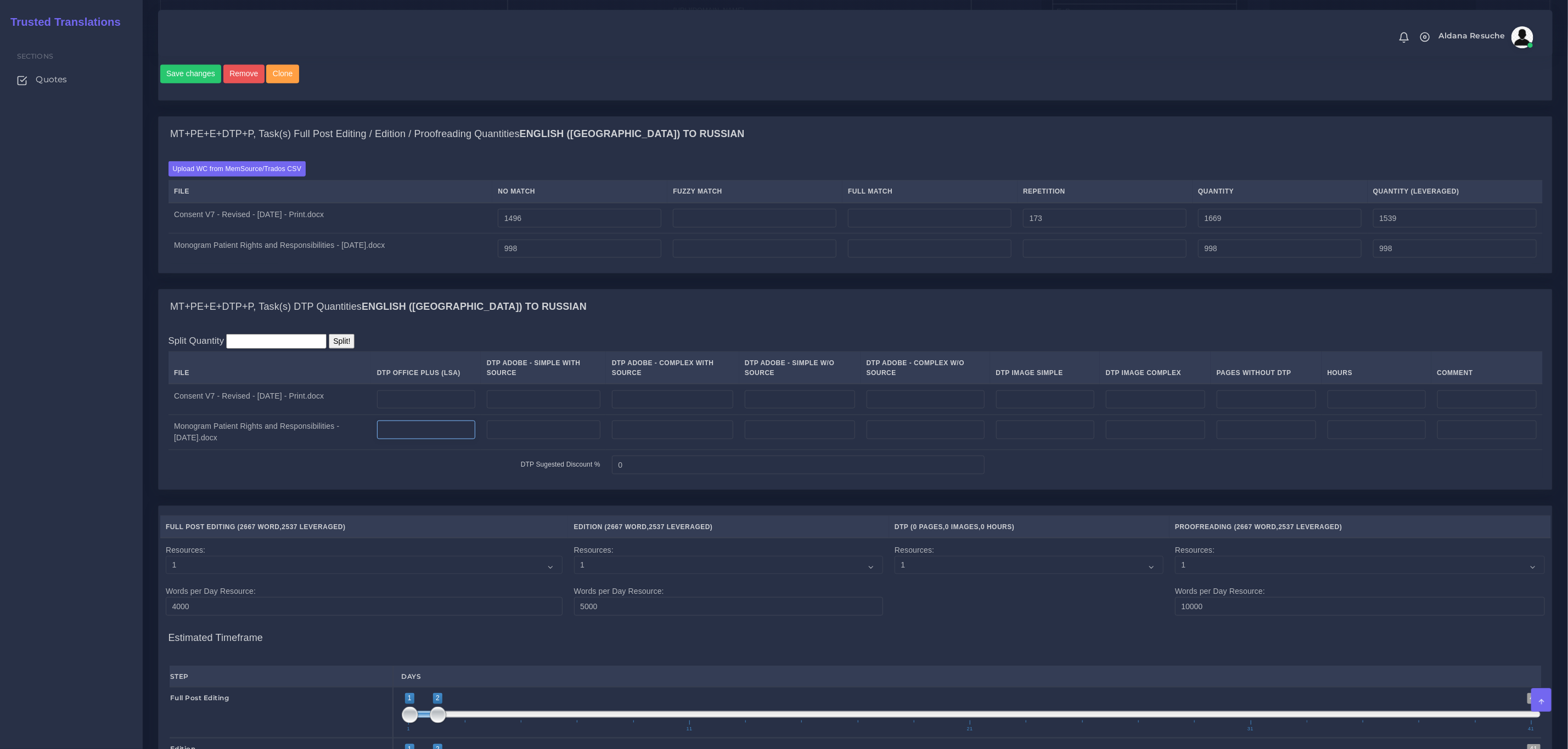
click at [404, 439] on input "number" at bounding box center [427, 430] width 98 height 19
type input "3"
click at [413, 409] on input "number" at bounding box center [427, 400] width 98 height 19
type input "4"
click at [623, 315] on div "MT+PE+E+DTP+P, Task(s) DTP Quantities English (US) TO Russian" at bounding box center [855, 307] width 1393 height 35
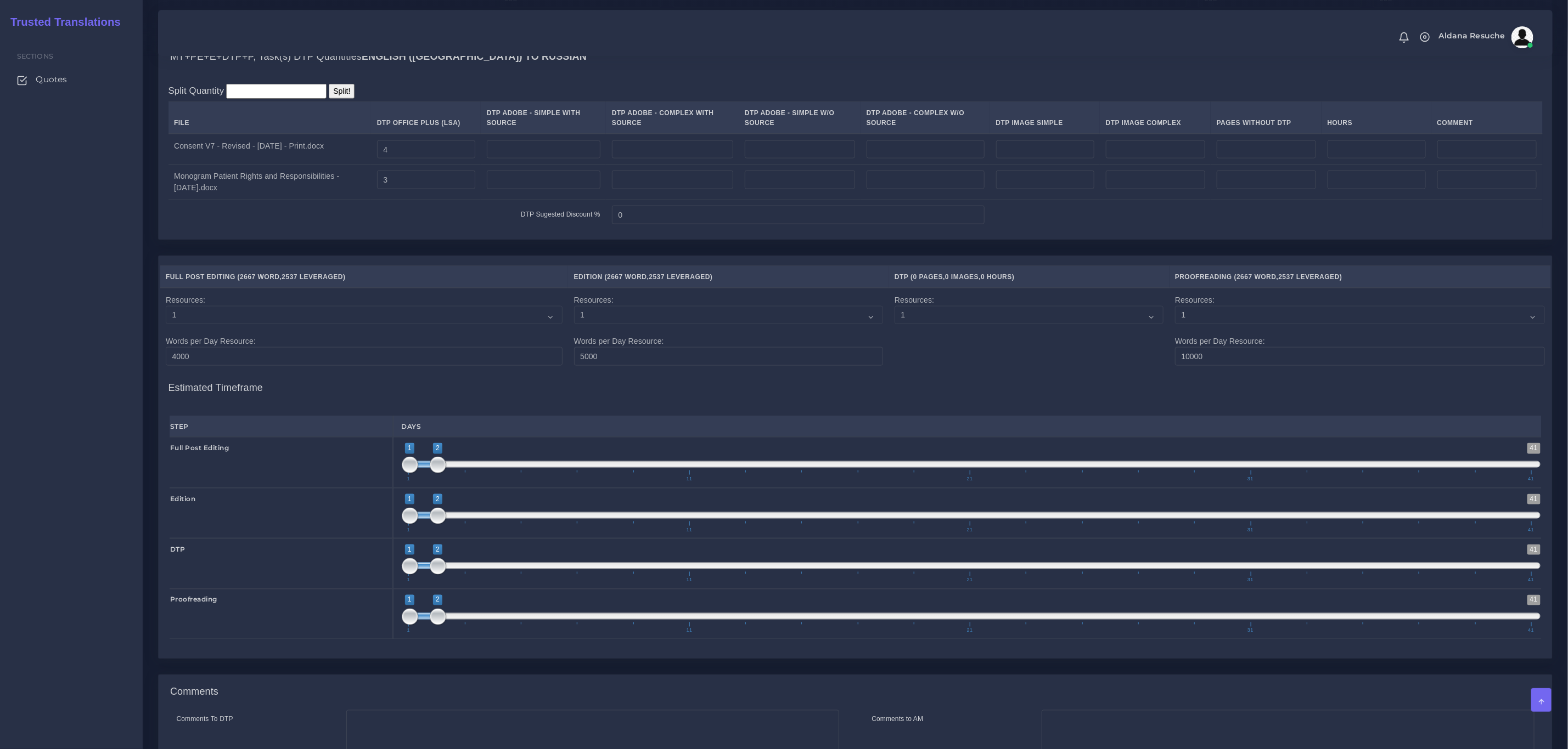
scroll to position [1182, 0]
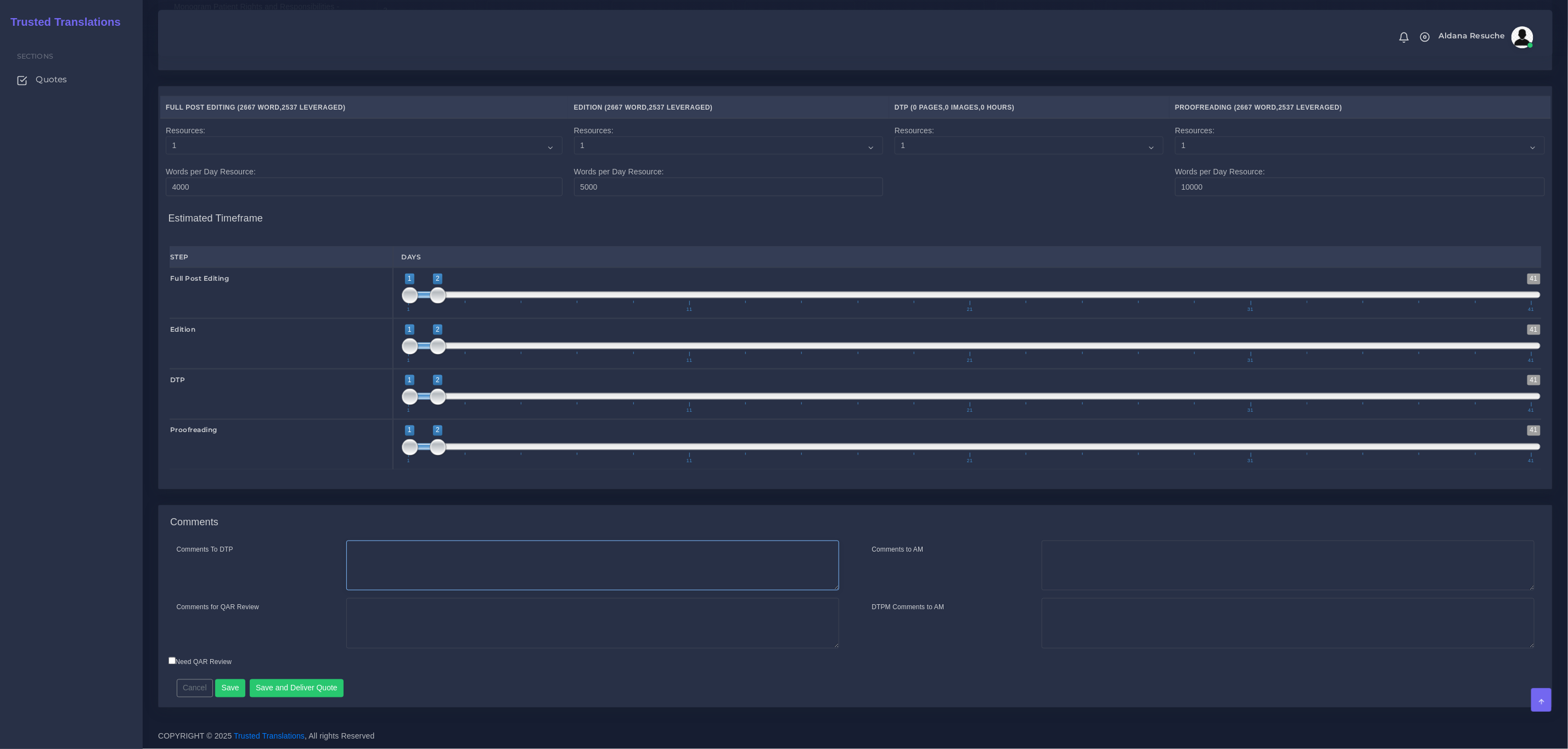
click at [491, 569] on textarea "Comments To DTP" at bounding box center [593, 566] width 493 height 51
type textarea "DTP in word"
type textarea "PEEP+DTP"
click at [333, 693] on button "Save and Deliver Quote" at bounding box center [297, 689] width 95 height 19
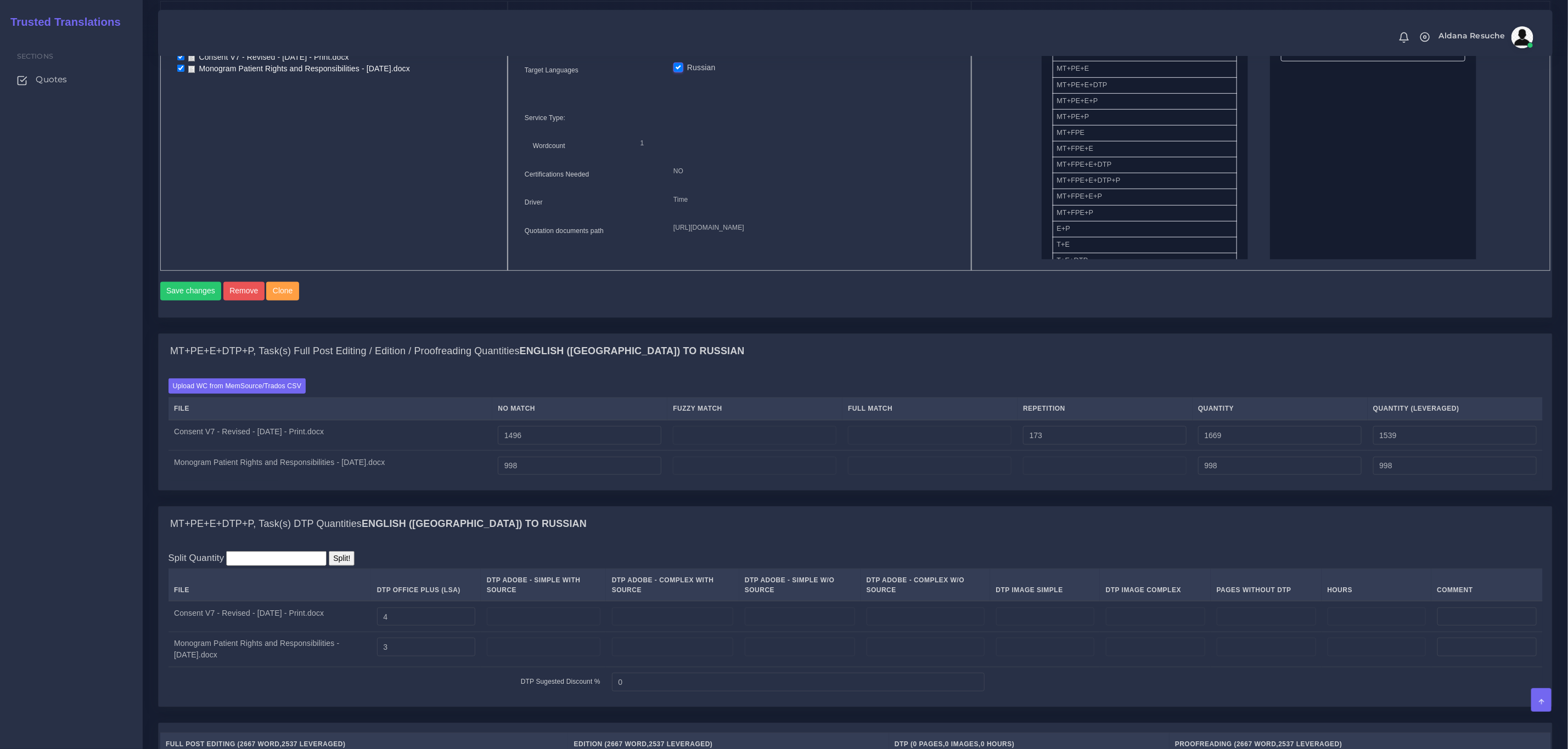
scroll to position [605, 0]
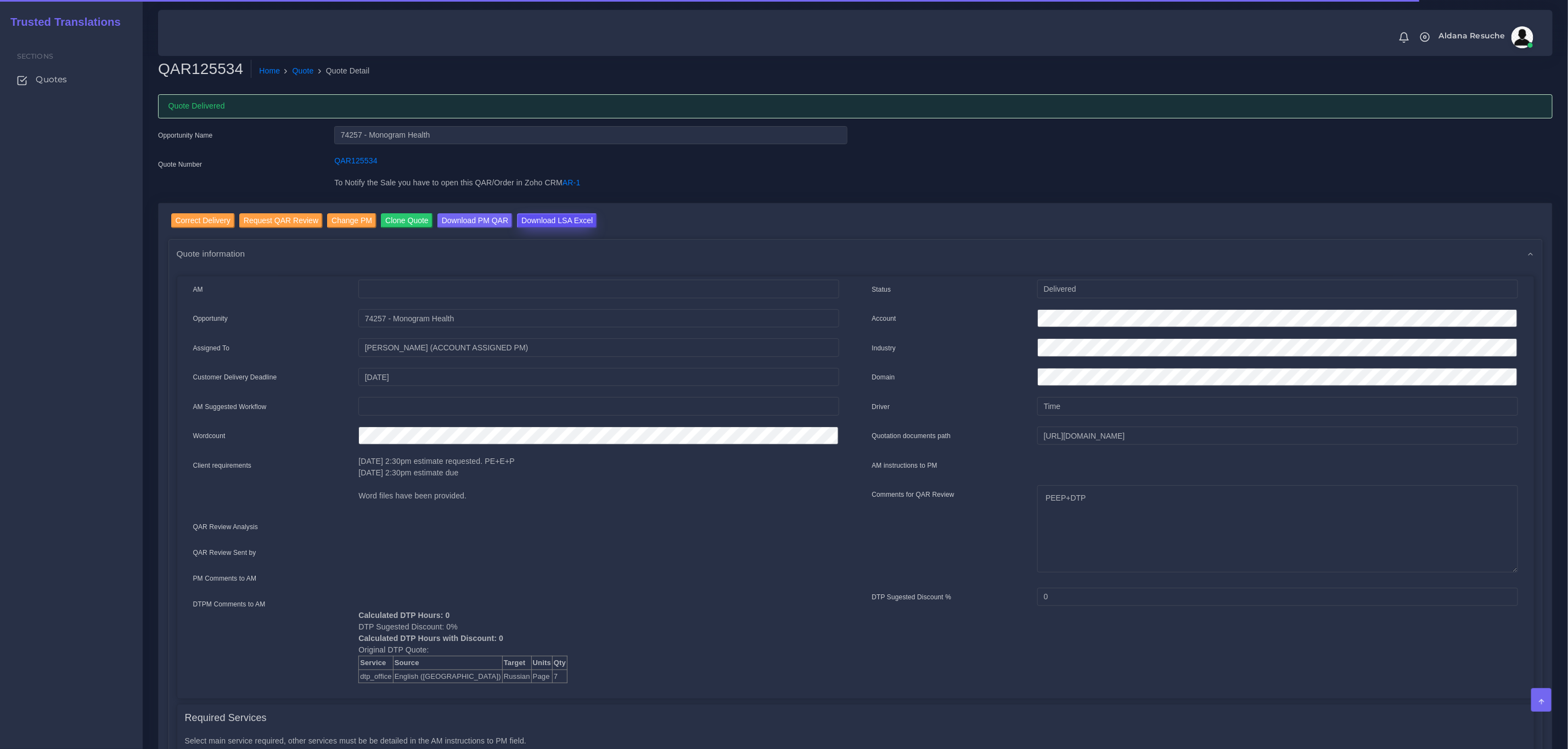
click at [528, 215] on input "Download LSA Excel" at bounding box center [557, 221] width 80 height 15
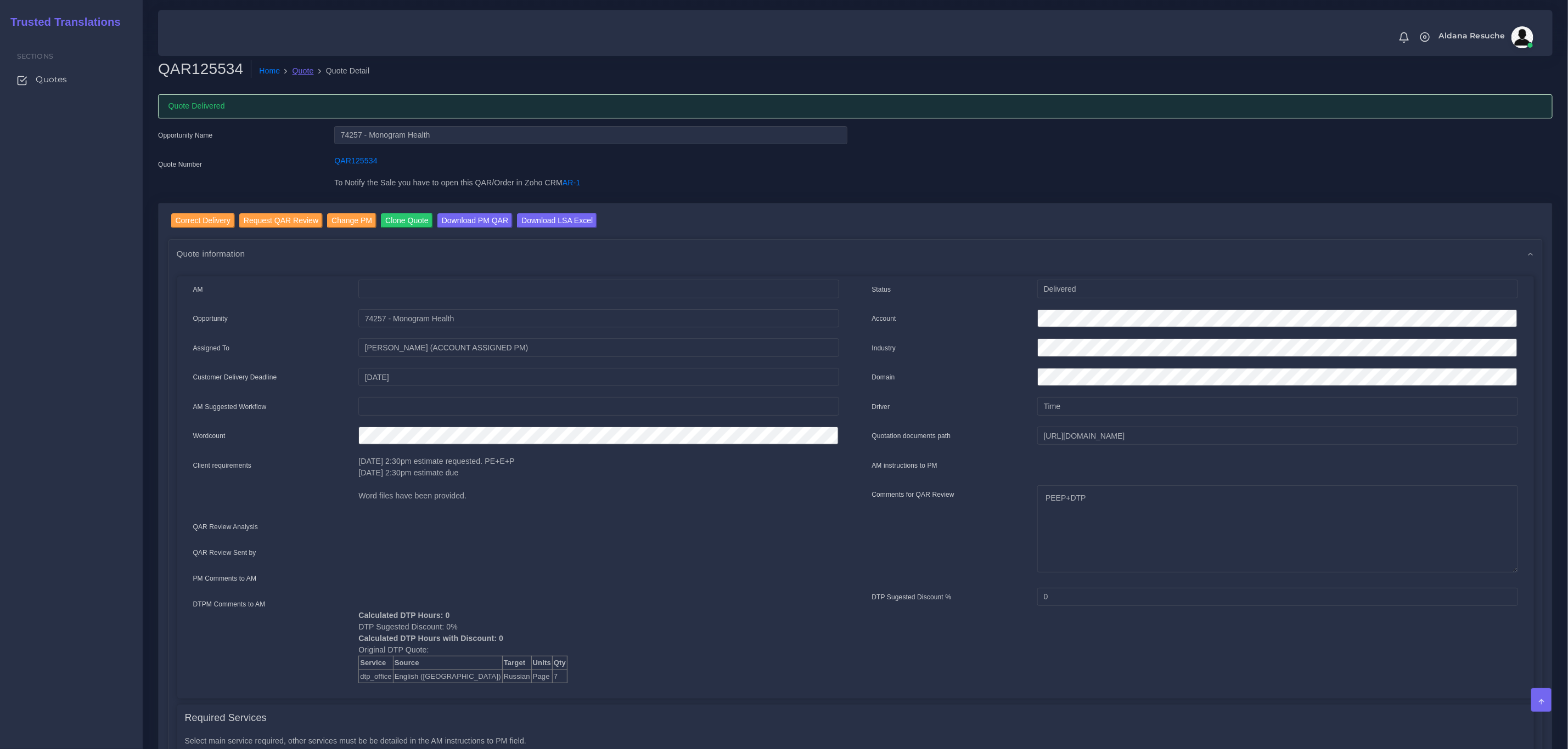
click at [299, 66] on link "Quote" at bounding box center [304, 71] width 22 height 12
